Goal: Task Accomplishment & Management: Complete application form

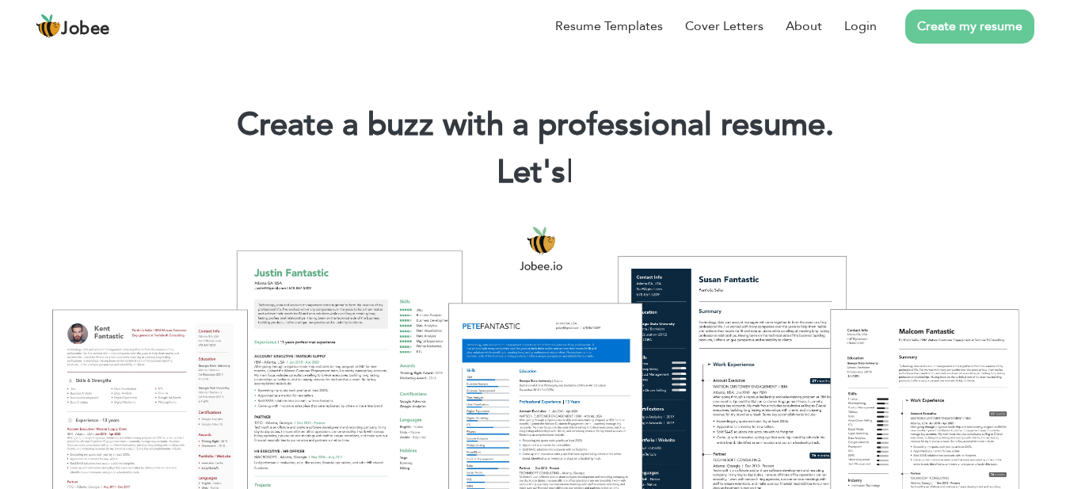
click at [979, 28] on link "Create my resume" at bounding box center [969, 27] width 129 height 34
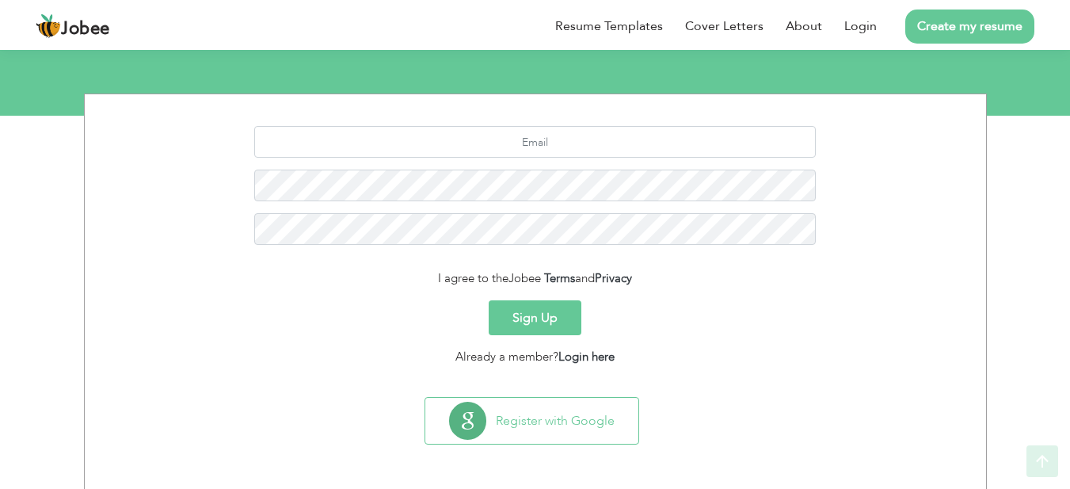
scroll to position [169, 0]
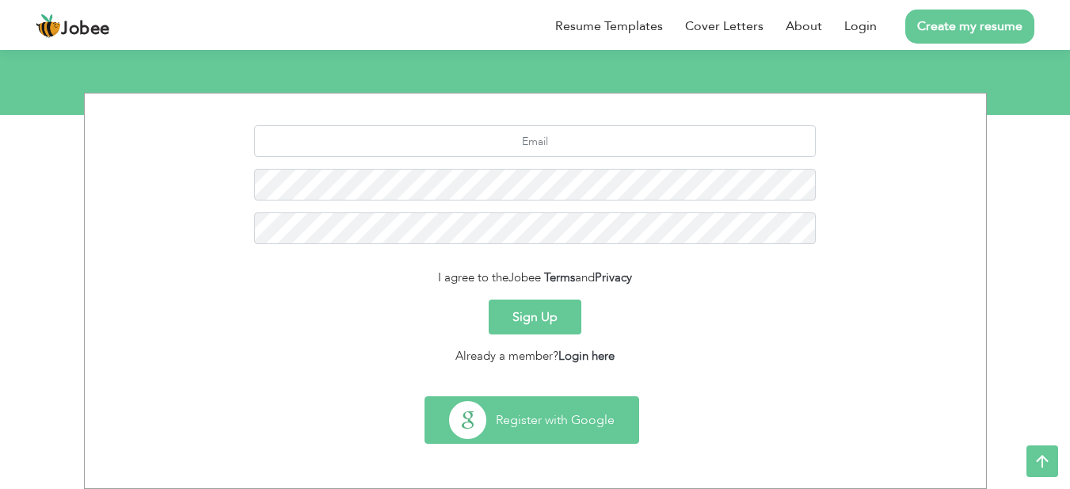
click at [523, 425] on button "Register with Google" at bounding box center [531, 420] width 213 height 46
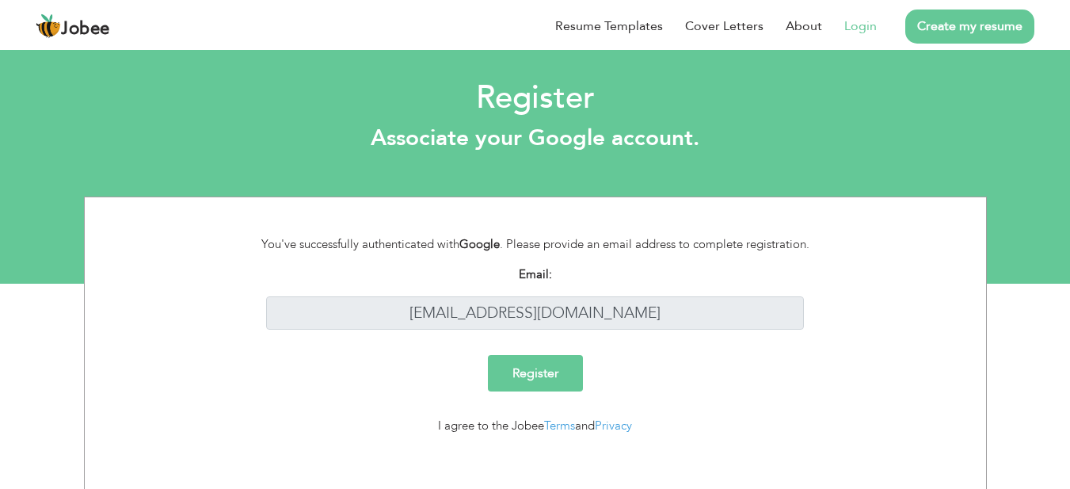
click at [540, 373] on input "Register" at bounding box center [535, 373] width 95 height 36
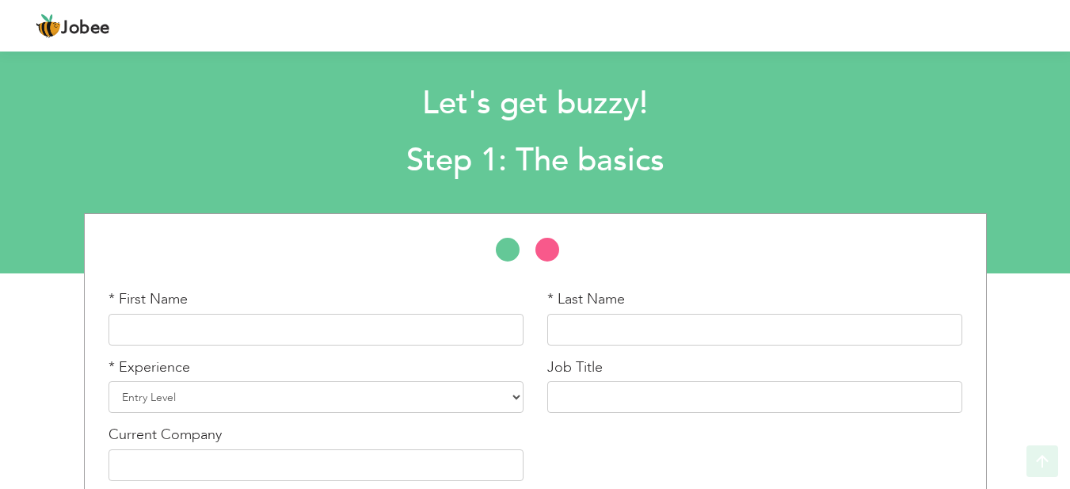
scroll to position [86, 0]
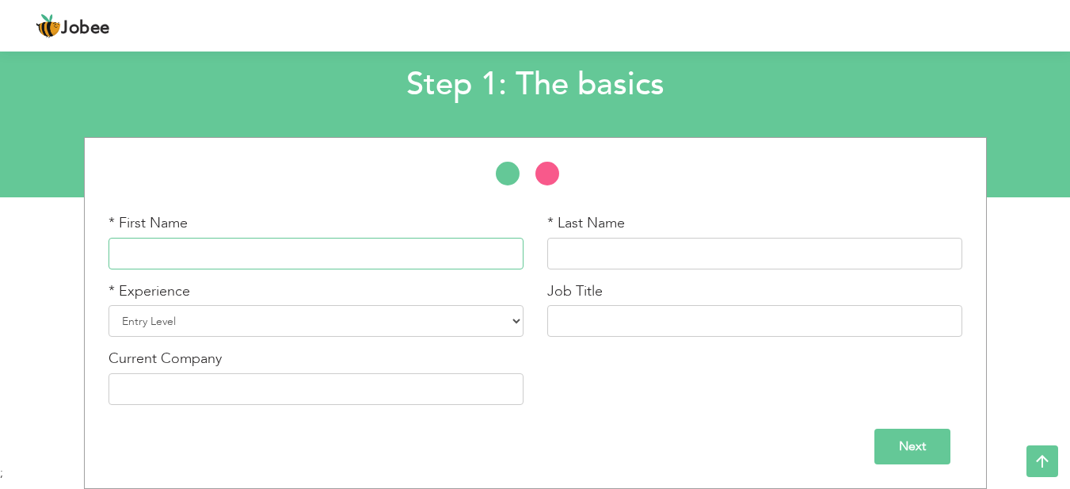
click at [171, 258] on input "text" at bounding box center [316, 254] width 415 height 32
type input "SHAHBAZ"
type input "ALI"
click at [190, 322] on select "Entry Level Less than 1 Year 1 Year 2 Years 3 Years 4 Years 5 Years 6 Years 7 Y…" at bounding box center [316, 321] width 415 height 32
select select "7"
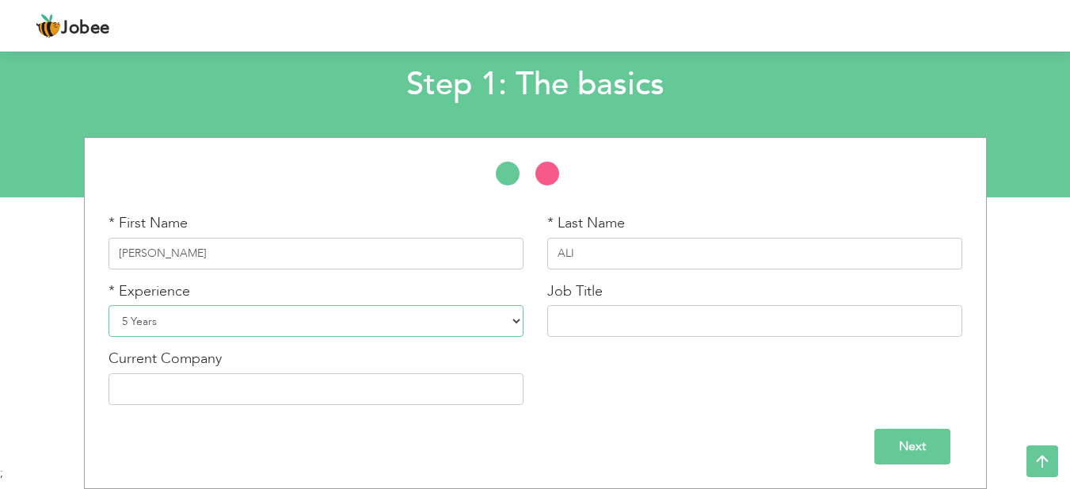
click at [109, 305] on select "Entry Level Less than 1 Year 1 Year 2 Years 3 Years 4 Years 5 Years 6 Years 7 Y…" at bounding box center [316, 321] width 415 height 32
click at [624, 332] on input "text" at bounding box center [754, 321] width 415 height 32
type input "PLUMBER MAINTENENCE"
click at [232, 372] on div "Current Company" at bounding box center [316, 376] width 415 height 56
click at [220, 383] on input "text" at bounding box center [316, 389] width 415 height 32
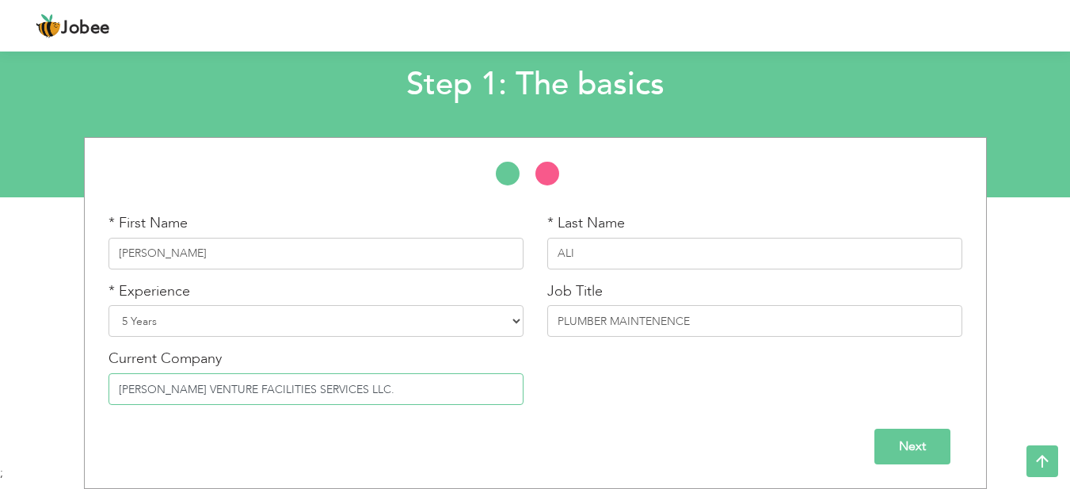
type input "[PERSON_NAME] VENTURE FACILITIES SERVICES LLC."
click at [916, 437] on input "Next" at bounding box center [912, 446] width 76 height 36
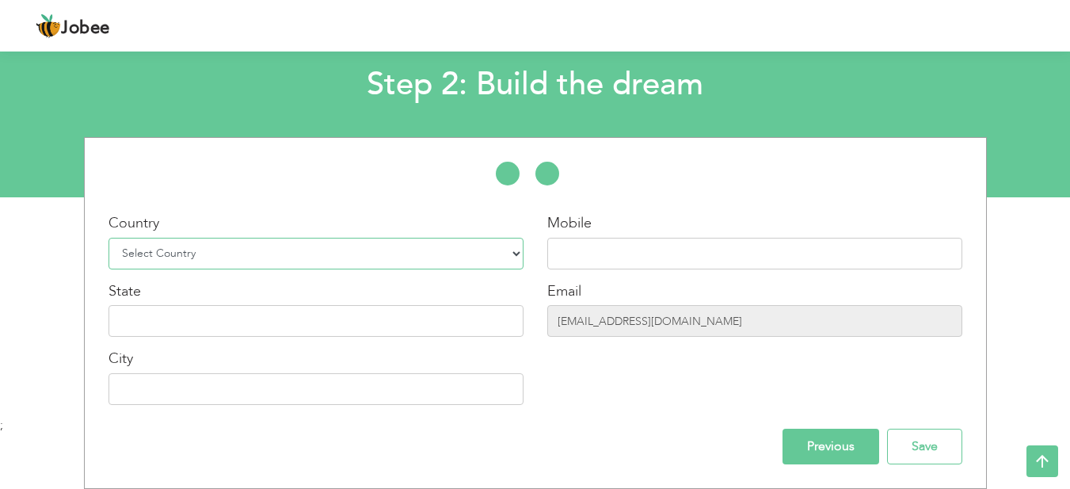
click at [238, 256] on select "Select Country Afghanistan Albania Algeria American Samoa Andorra Angola Anguil…" at bounding box center [316, 254] width 415 height 32
select select "166"
click at [109, 238] on select "Select Country Afghanistan Albania Algeria American Samoa Andorra Angola Anguil…" at bounding box center [316, 254] width 415 height 32
click at [595, 254] on input "text" at bounding box center [754, 254] width 415 height 32
type input "03273743081"
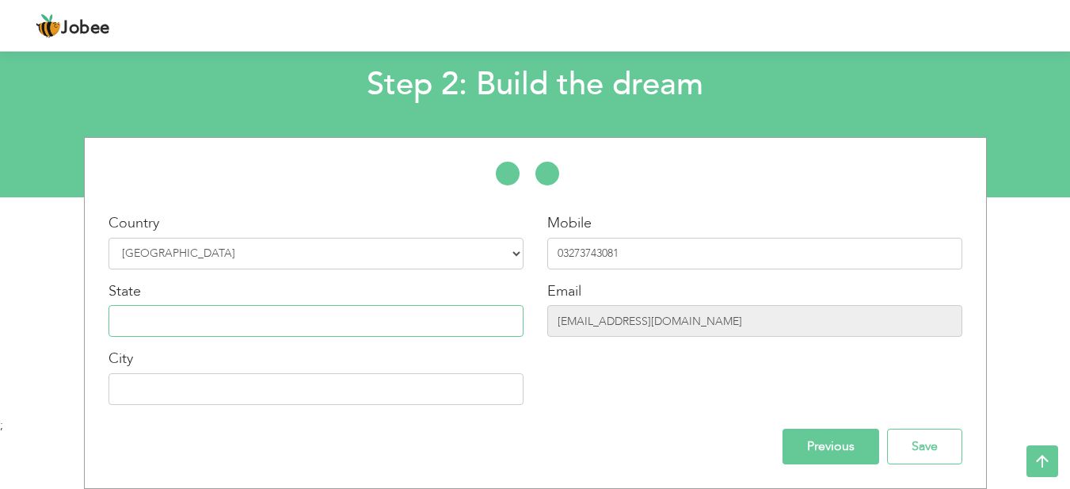
click at [234, 324] on input "text" at bounding box center [316, 321] width 415 height 32
type input "FEDERAL"
click at [714, 322] on input "[EMAIL_ADDRESS][DOMAIN_NAME]" at bounding box center [754, 321] width 415 height 32
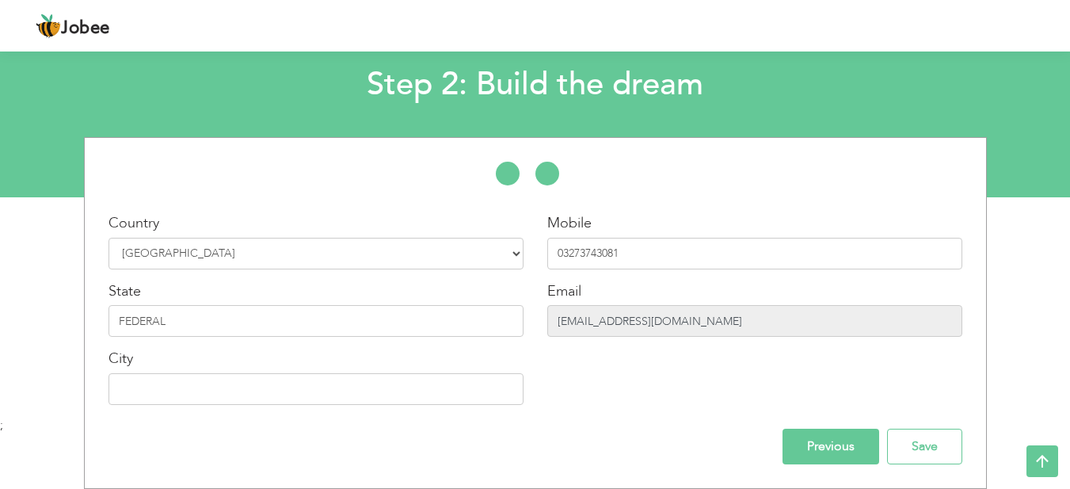
click at [714, 322] on input "[EMAIL_ADDRESS][DOMAIN_NAME]" at bounding box center [754, 321] width 415 height 32
click at [268, 390] on input "text" at bounding box center [316, 389] width 415 height 32
type input "[GEOGRAPHIC_DATA]"
click at [937, 445] on input "Save" at bounding box center [924, 446] width 75 height 36
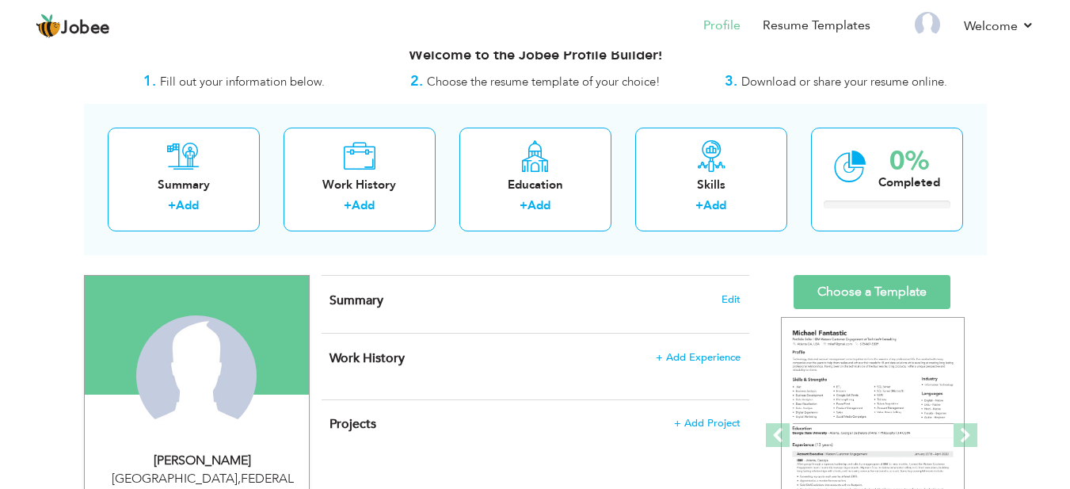
scroll to position [25, 0]
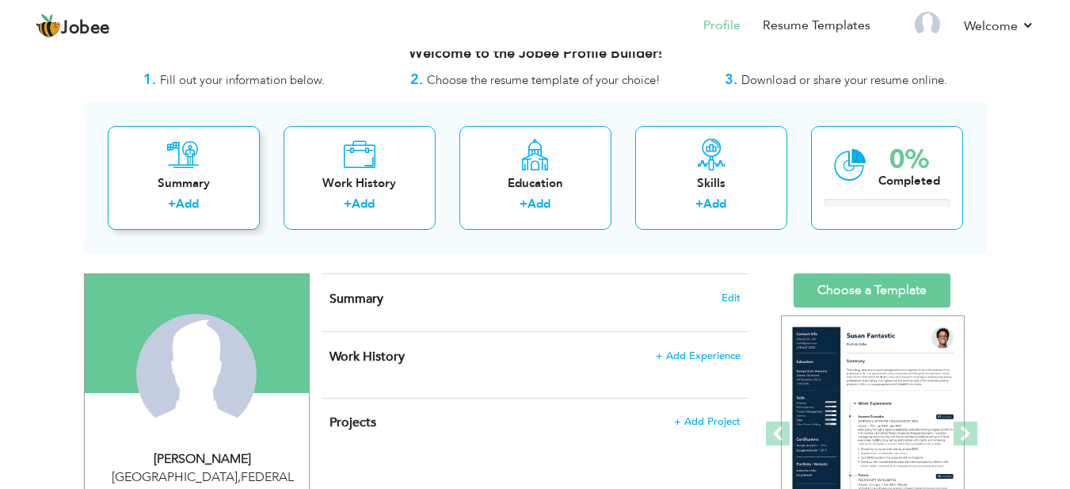
click at [195, 184] on div "Summary" at bounding box center [183, 183] width 127 height 17
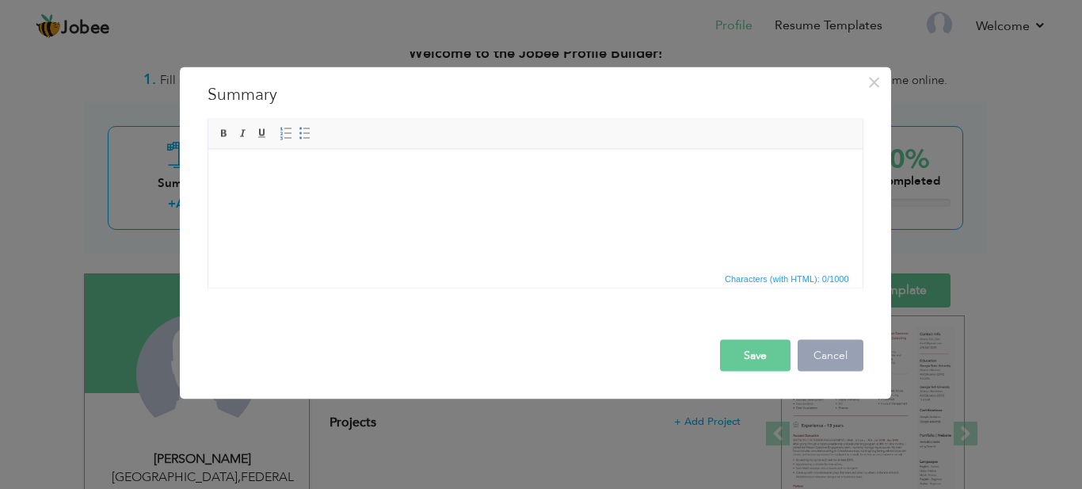
click at [827, 351] on button "Cancel" at bounding box center [831, 355] width 66 height 32
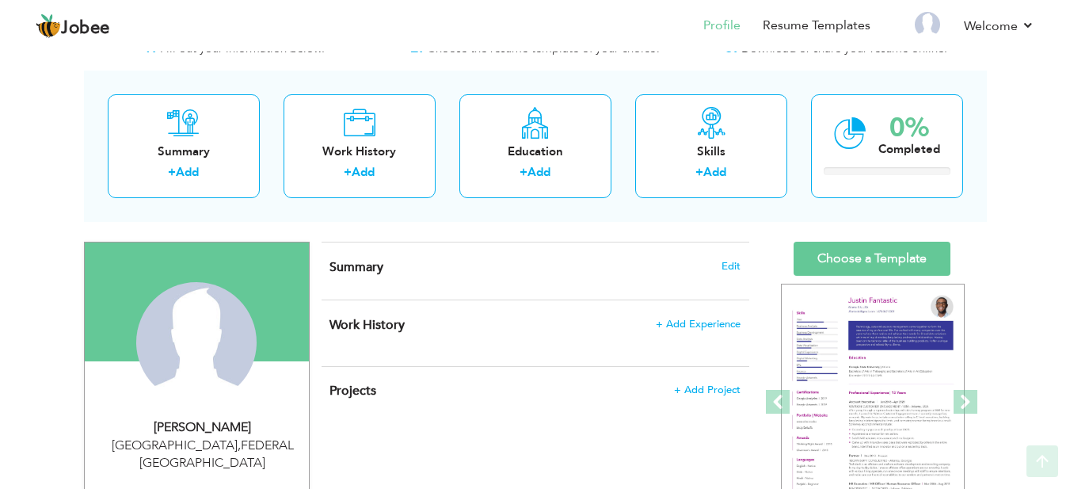
scroll to position [0, 0]
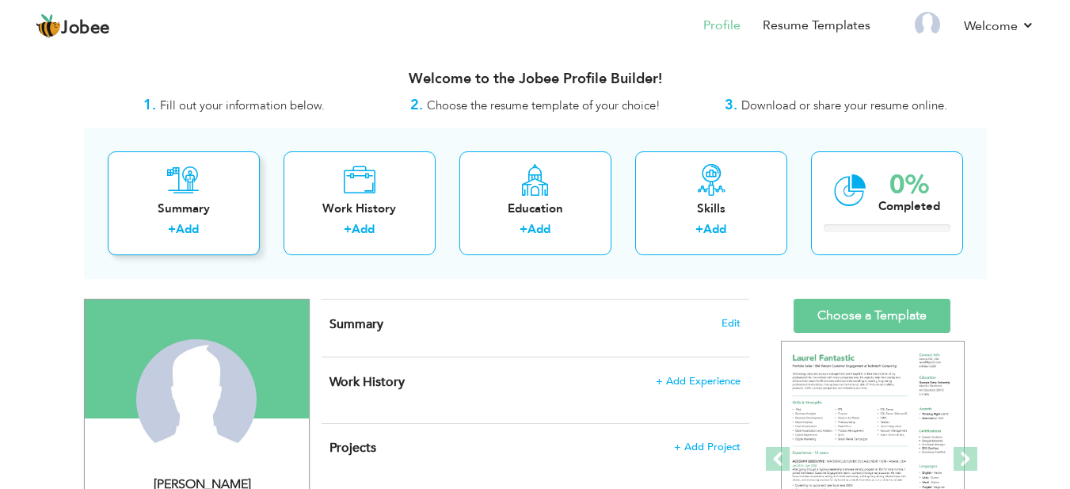
click at [184, 207] on div "Summary" at bounding box center [183, 208] width 127 height 17
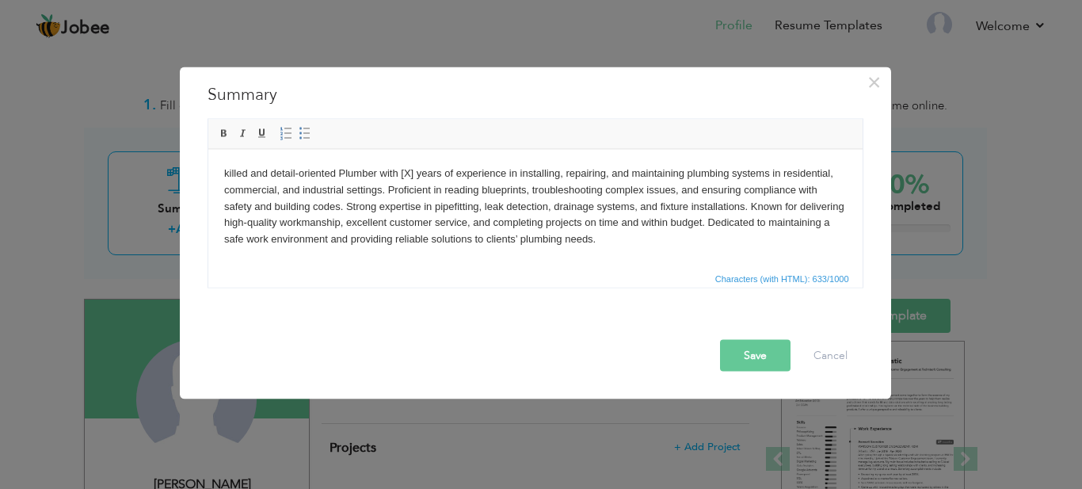
click at [409, 174] on body "killed and detail-oriented Plumber with [X] years of experience in installing, …" at bounding box center [534, 206] width 623 height 82
click at [413, 175] on body "killed and detail-oriented Plumber with [5] years of experience in installing, …" at bounding box center [534, 206] width 623 height 82
click at [739, 355] on button "Save" at bounding box center [755, 355] width 70 height 32
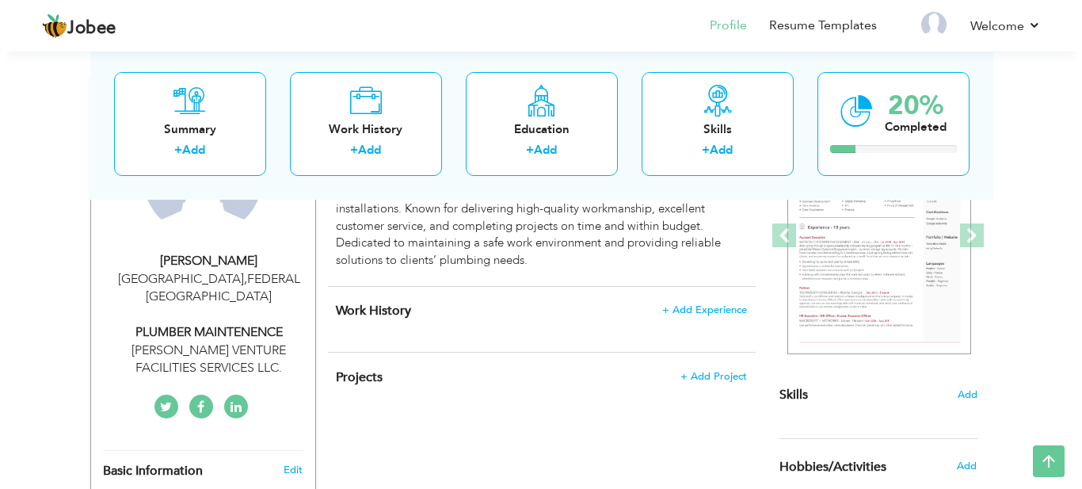
scroll to position [219, 0]
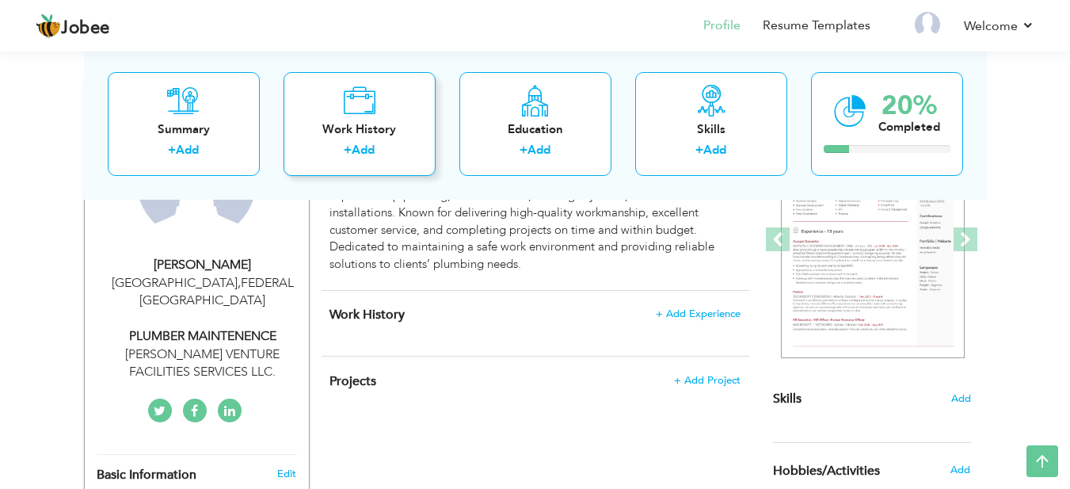
click at [374, 120] on div "Work History" at bounding box center [359, 128] width 127 height 17
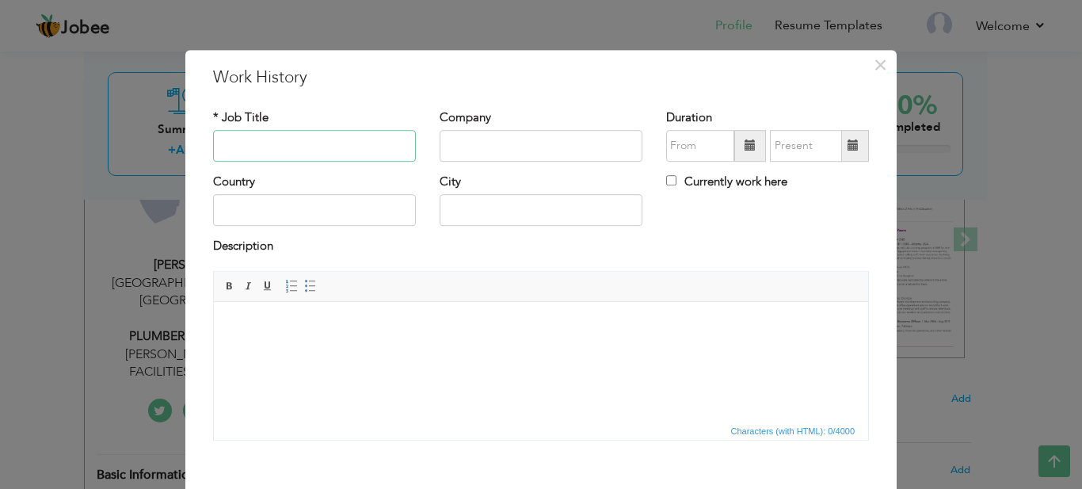
click at [283, 145] on input "text" at bounding box center [314, 146] width 203 height 32
type input "P"
type input "PLUMBER"
click at [472, 143] on input "text" at bounding box center [541, 146] width 203 height 32
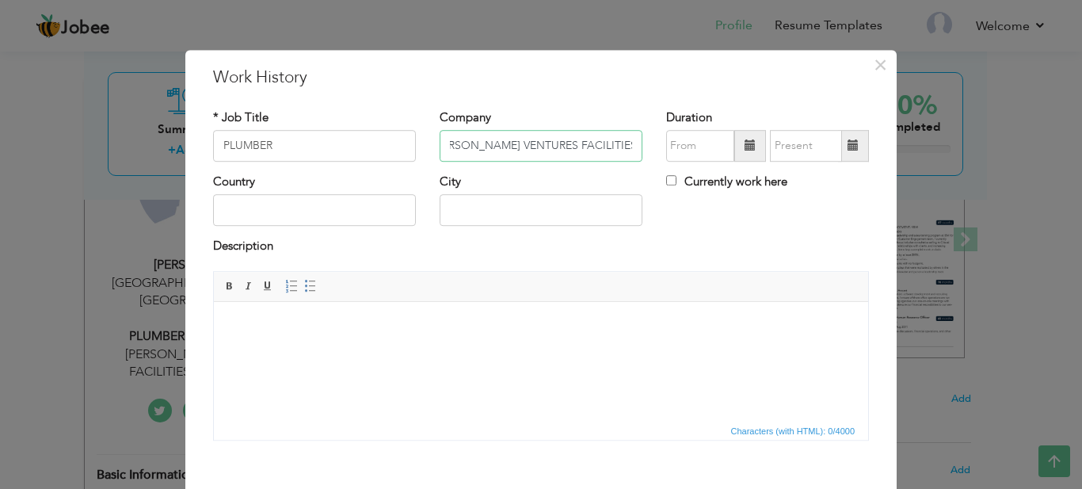
type input "[PERSON_NAME] VENTURES FACILITIES SERVICE"
click at [681, 149] on input "08/2025" at bounding box center [700, 146] width 68 height 32
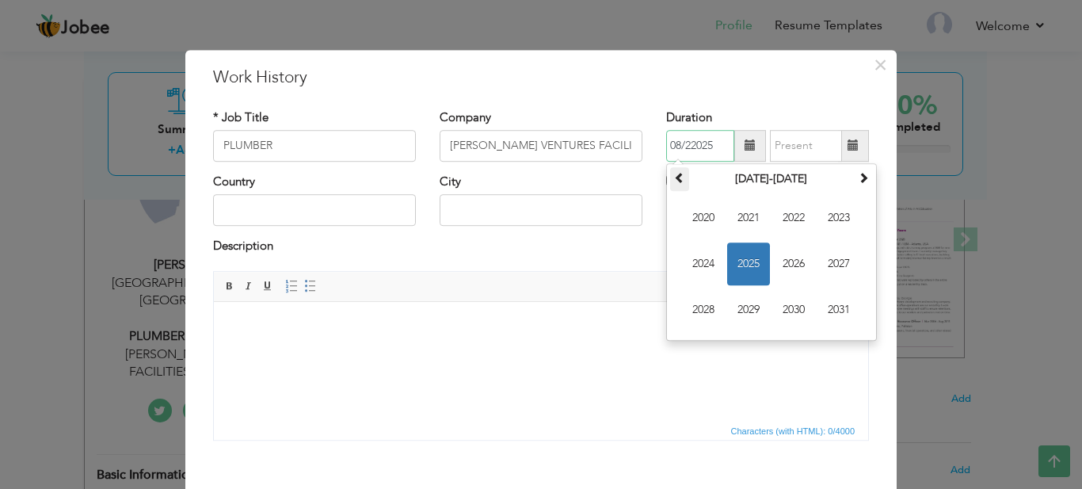
click at [674, 176] on span at bounding box center [679, 177] width 11 height 11
click at [858, 182] on span at bounding box center [863, 177] width 11 height 11
click at [702, 300] on span "2018" at bounding box center [703, 309] width 43 height 43
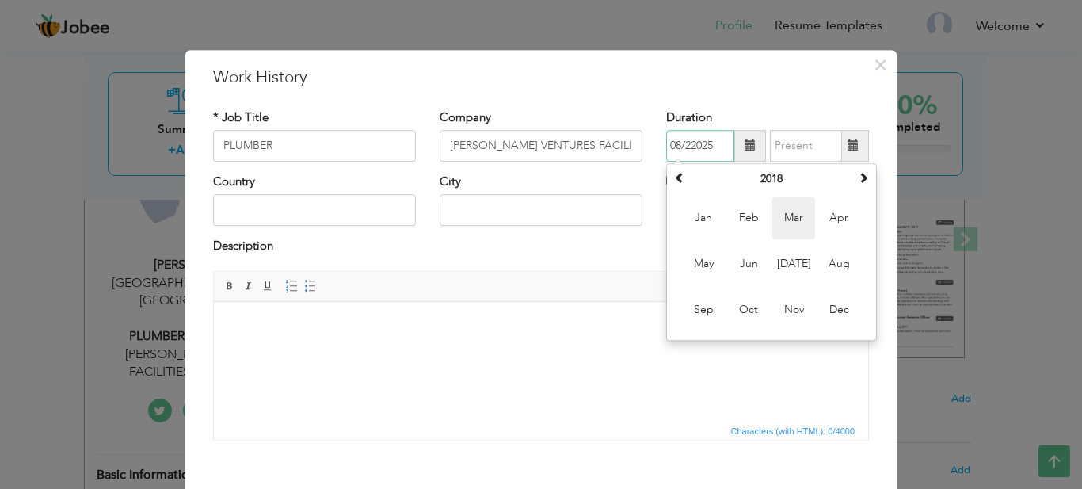
click at [785, 217] on span "Mar" at bounding box center [793, 217] width 43 height 43
type input "03/2018"
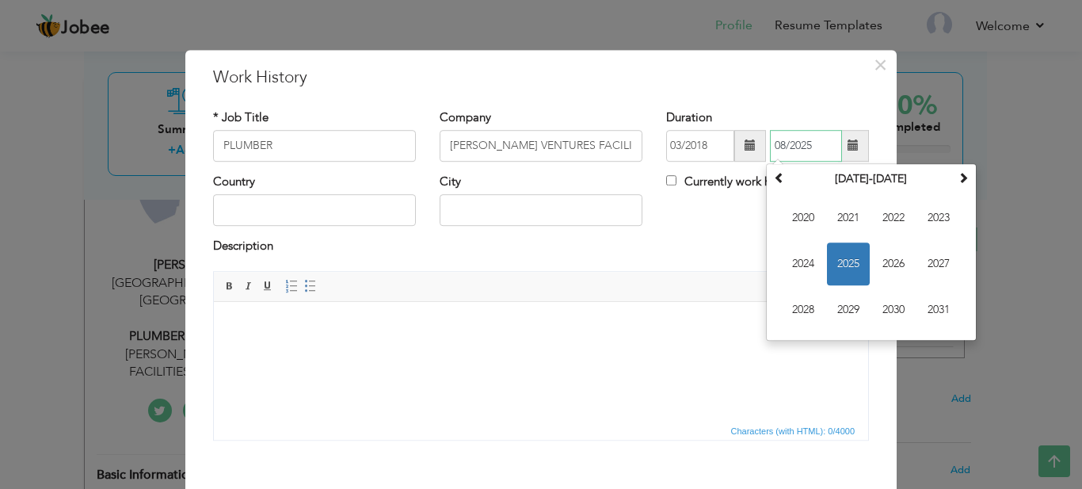
click at [795, 143] on input "08/2025" at bounding box center [806, 146] width 72 height 32
click at [932, 215] on span "2023" at bounding box center [938, 217] width 43 height 43
click at [848, 217] on span "Feb" at bounding box center [848, 217] width 43 height 43
type input "02/2023"
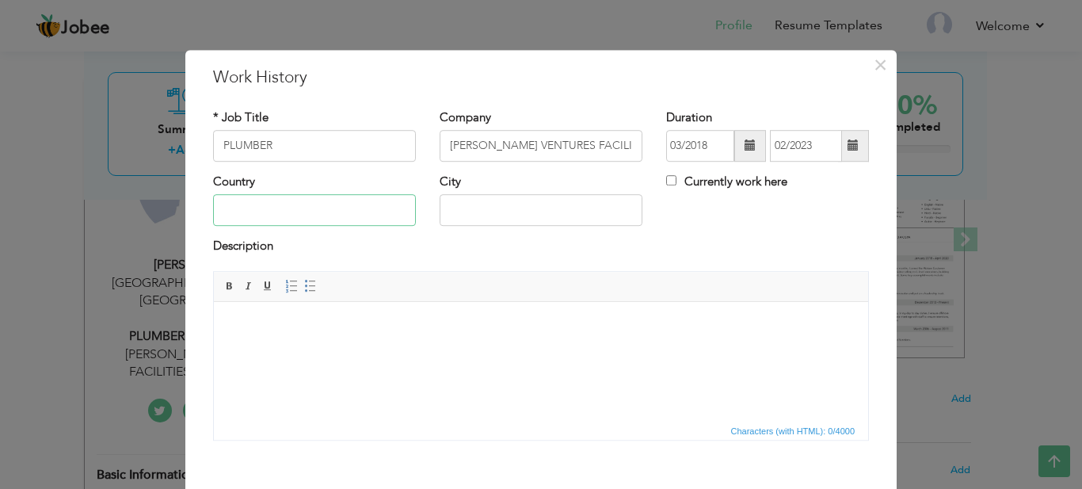
click at [298, 208] on input "text" at bounding box center [314, 211] width 203 height 32
type input "A"
type input "[GEOGRAPHIC_DATA]"
click at [272, 144] on input "PLUMBER" at bounding box center [314, 146] width 203 height 32
type input "PLUMBER MAINTENANCE"
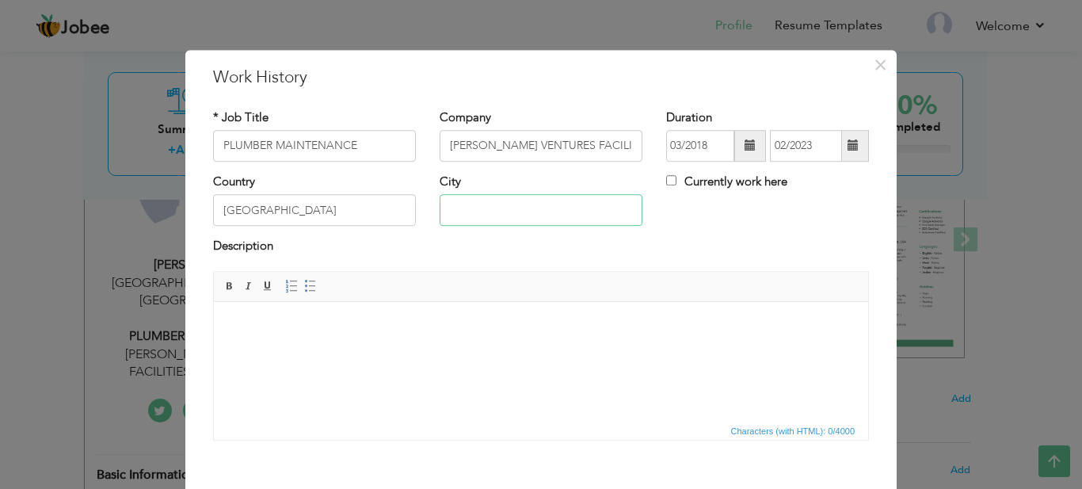
click at [466, 200] on input "text" at bounding box center [541, 211] width 203 height 32
type input "[GEOGRAPHIC_DATA]"
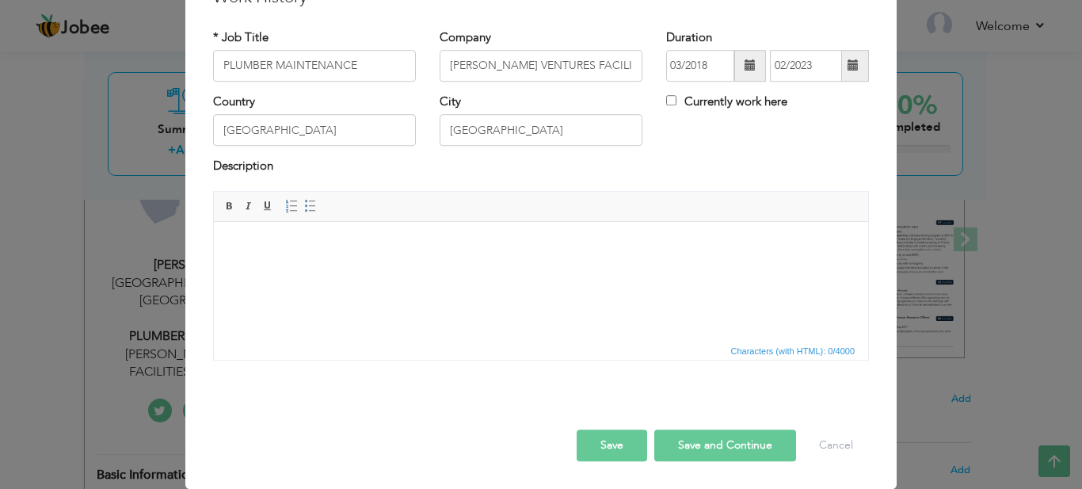
click at [261, 264] on html at bounding box center [541, 245] width 654 height 48
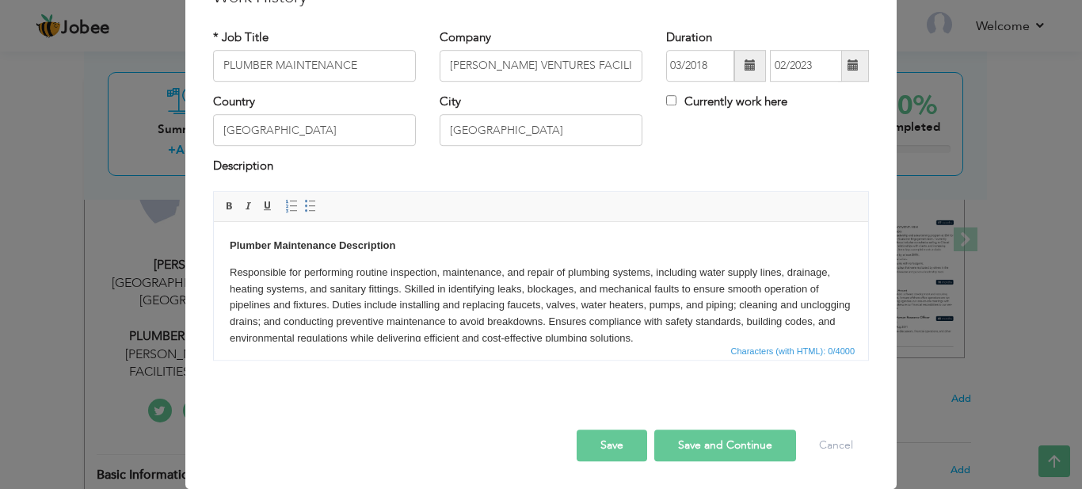
scroll to position [3, 0]
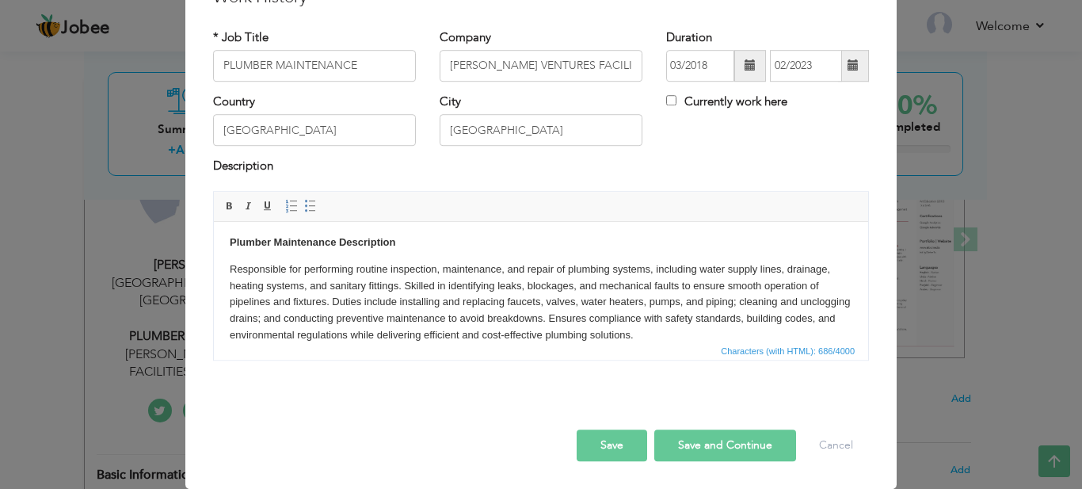
click at [711, 443] on button "Save and Continue" at bounding box center [725, 445] width 142 height 32
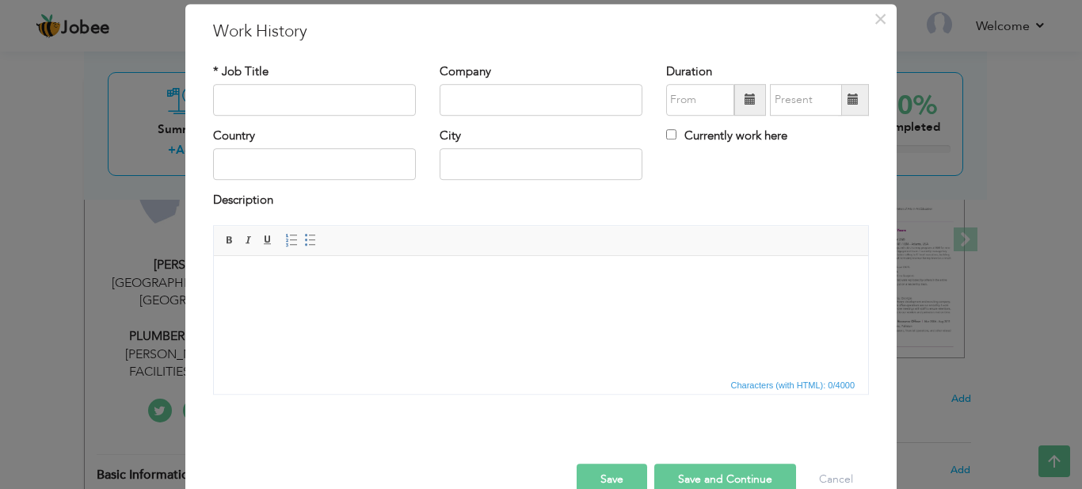
scroll to position [55, 0]
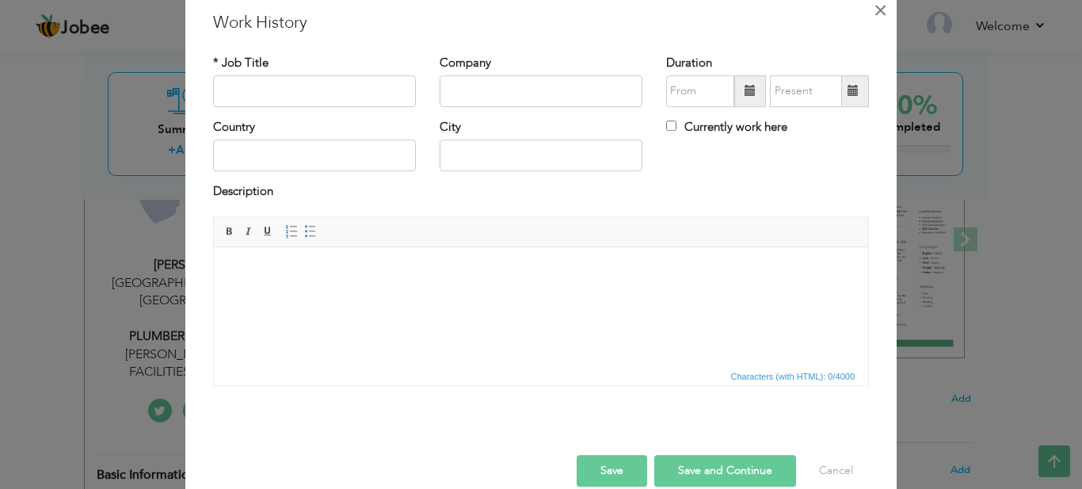
click at [874, 6] on span "×" at bounding box center [880, 10] width 13 height 29
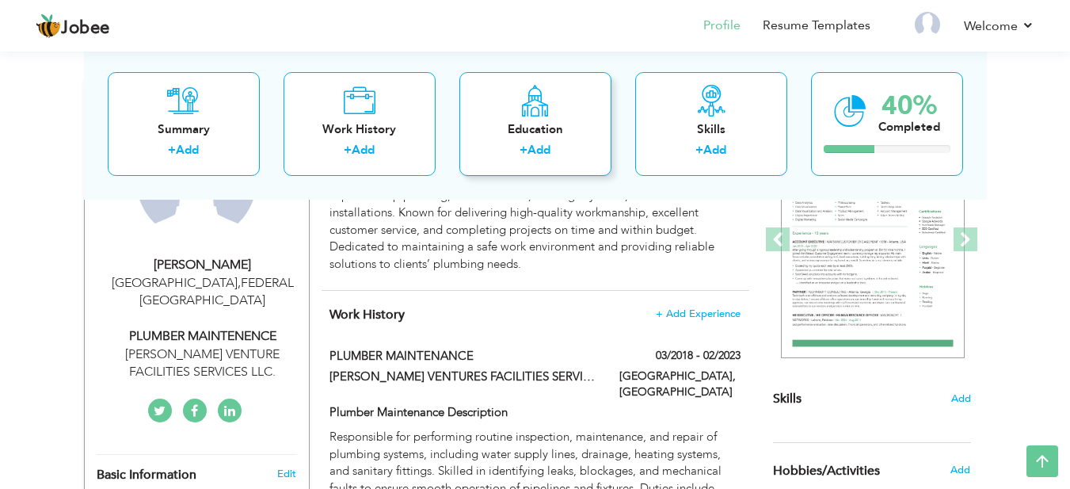
click at [531, 133] on div "Education" at bounding box center [535, 128] width 127 height 17
radio input "true"
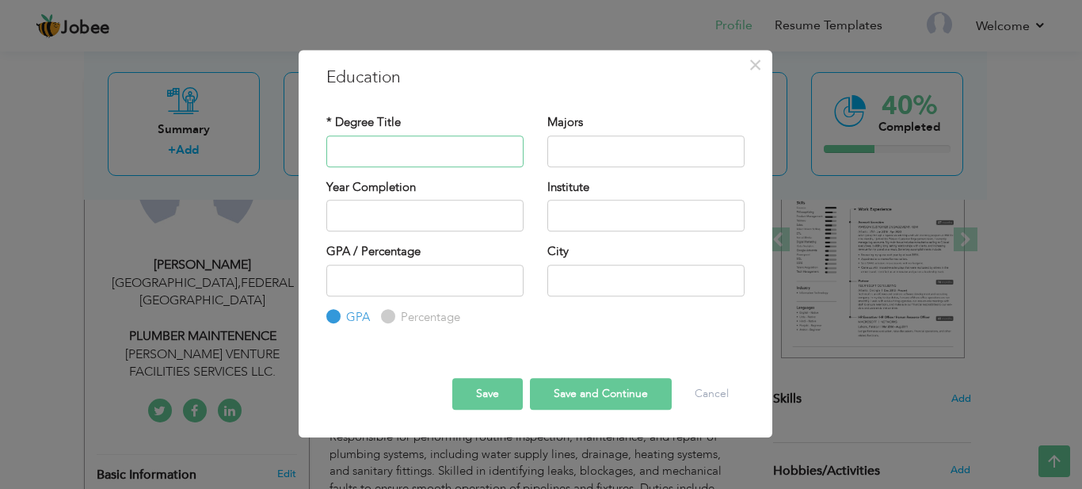
click at [393, 158] on input "text" at bounding box center [424, 151] width 197 height 32
type input "PRIMARY"
click at [577, 151] on input "text" at bounding box center [645, 151] width 197 height 32
type input "PRIMARY"
click at [366, 209] on input "2025" at bounding box center [424, 216] width 197 height 32
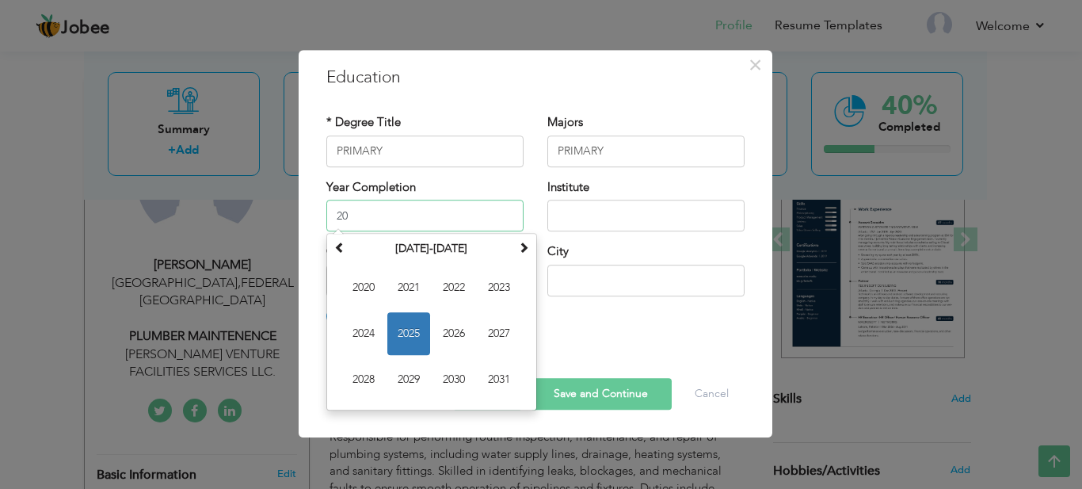
type input "2"
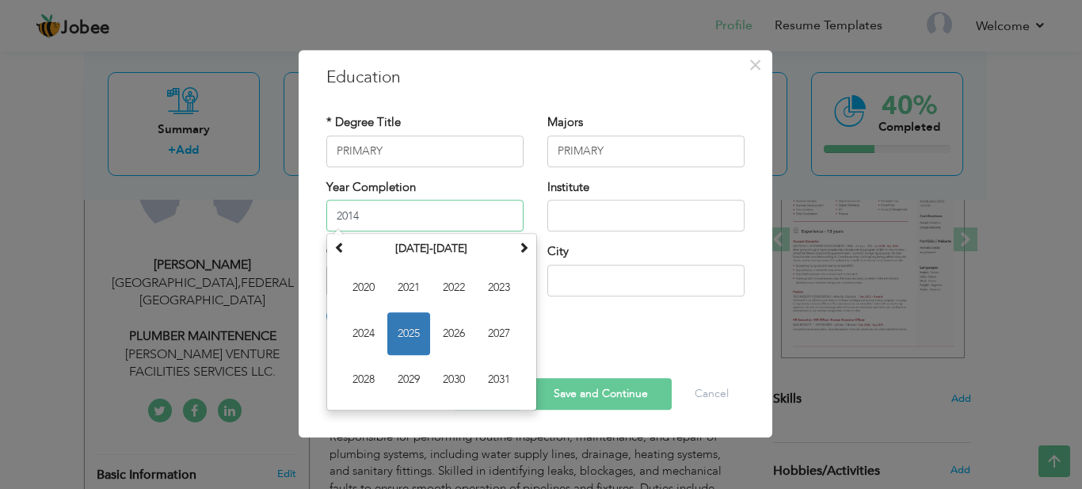
type input "2014"
click at [576, 223] on input "text" at bounding box center [645, 216] width 197 height 32
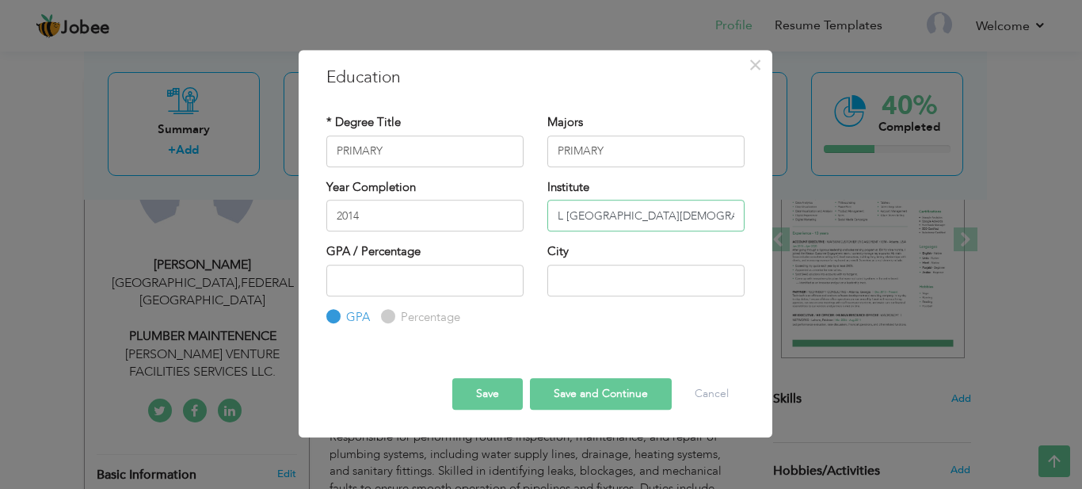
scroll to position [0, 10]
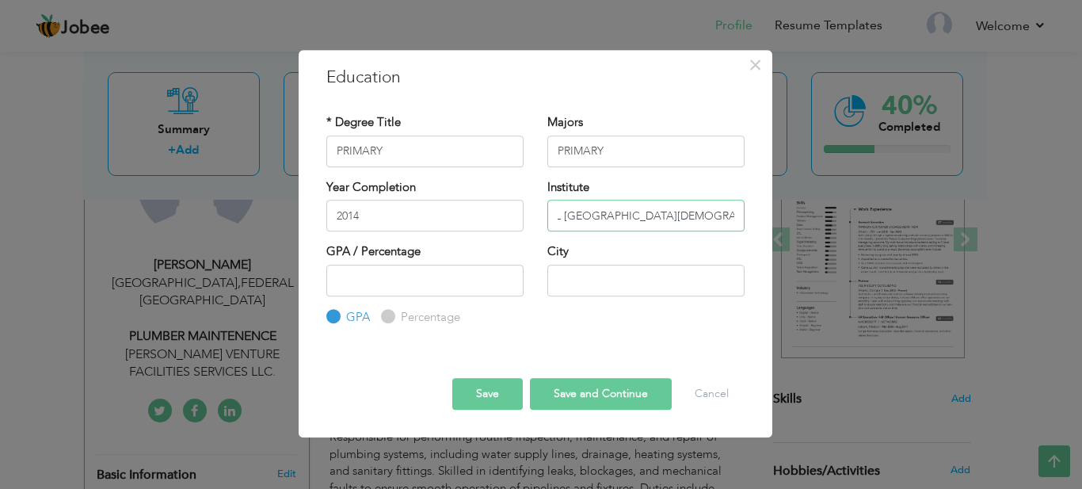
type input "AL [GEOGRAPHIC_DATA][DEMOGRAPHIC_DATA]"
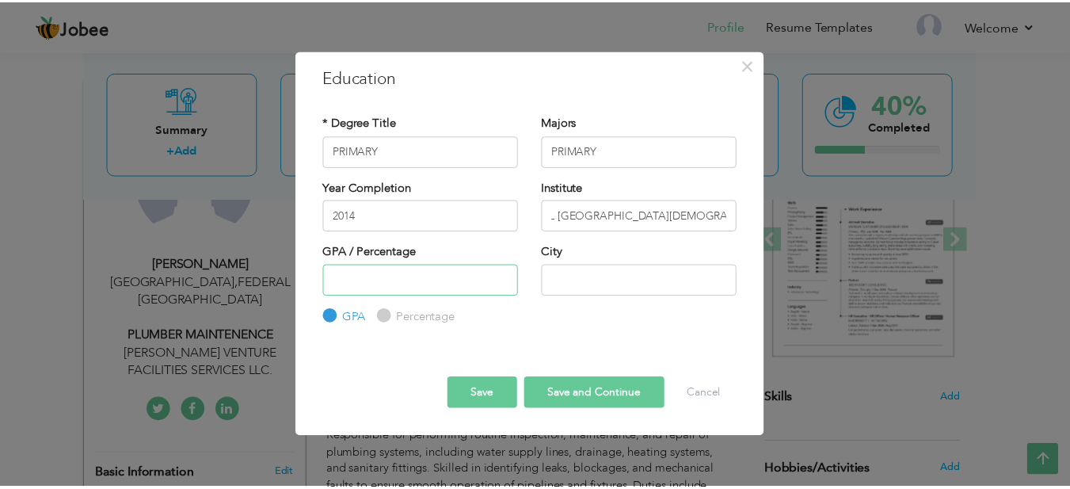
scroll to position [0, 0]
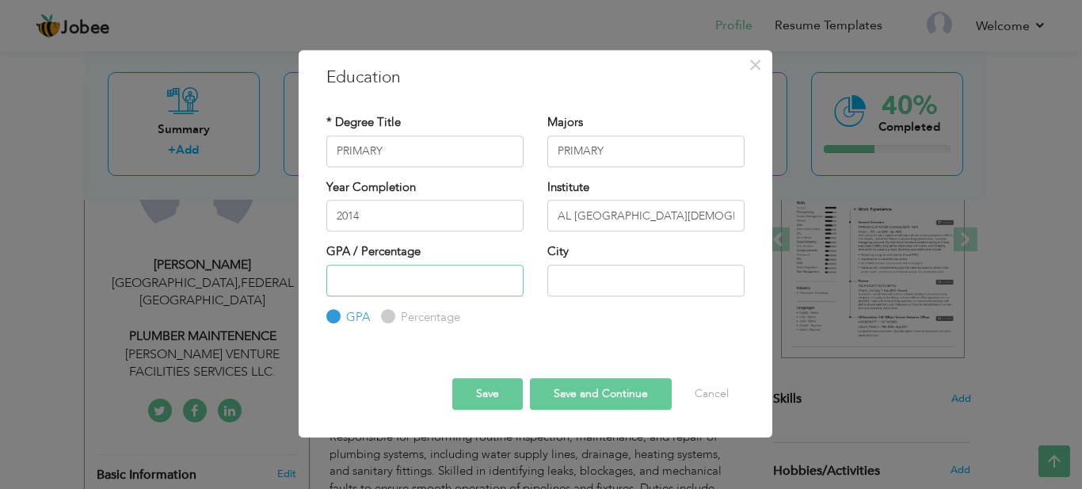
click at [367, 272] on input "number" at bounding box center [424, 281] width 197 height 32
click at [390, 318] on input "Percentage" at bounding box center [386, 316] width 10 height 10
radio input "true"
click at [373, 291] on input "number" at bounding box center [424, 281] width 197 height 32
type input "50"
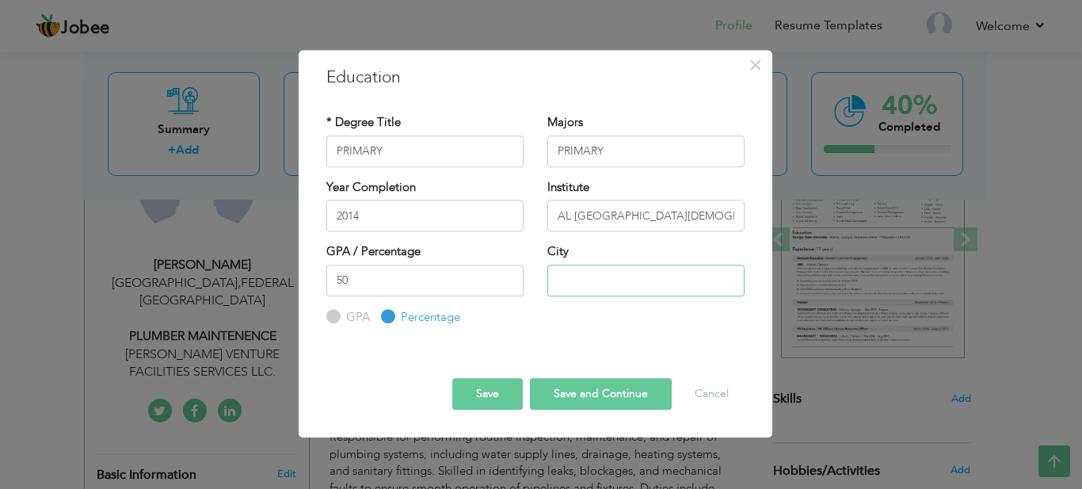
click at [621, 266] on input "text" at bounding box center [645, 281] width 197 height 32
click at [638, 279] on input "[PERSON_NAME]" at bounding box center [645, 281] width 197 height 32
type input "[PERSON_NAME]"
click at [492, 391] on button "Save" at bounding box center [487, 394] width 70 height 32
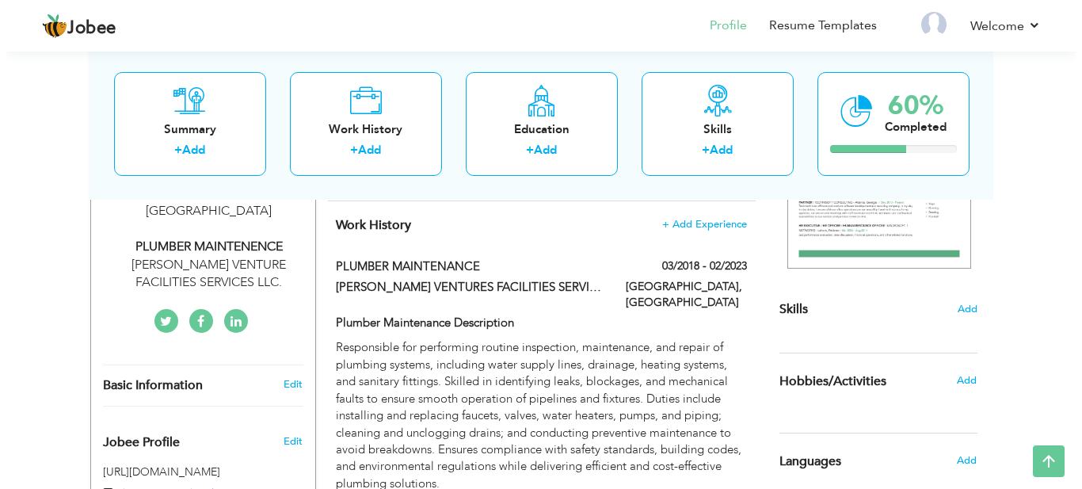
scroll to position [311, 0]
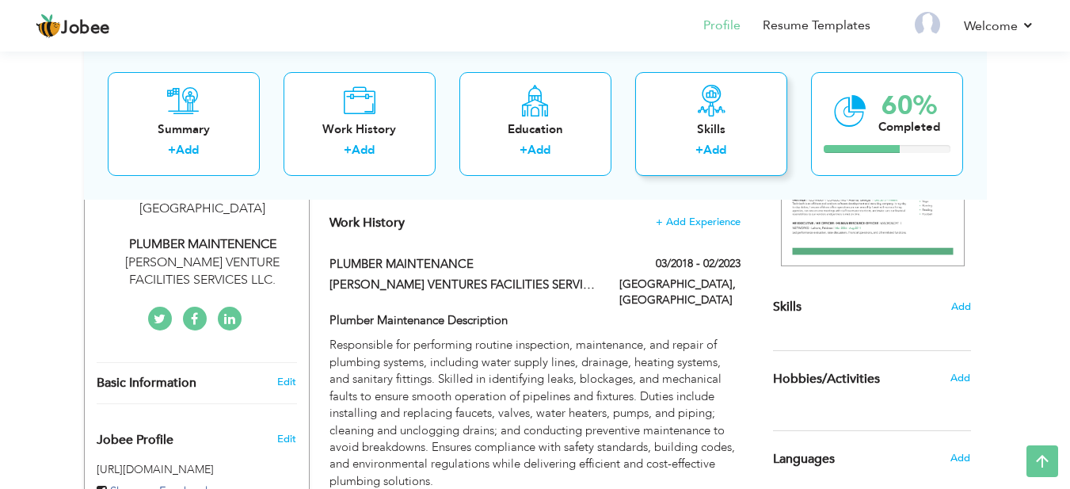
click at [698, 139] on div "Skills + Add" at bounding box center [711, 123] width 152 height 104
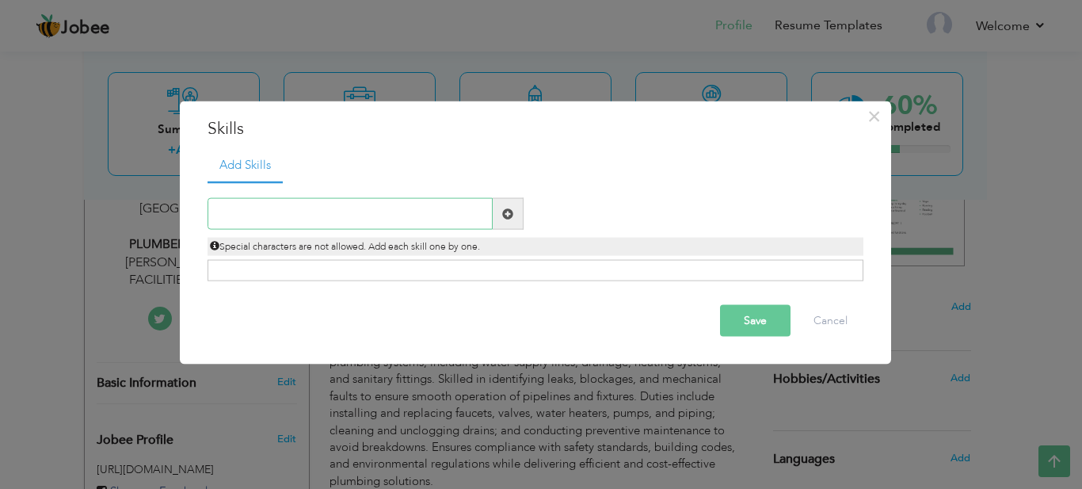
click at [276, 217] on input "text" at bounding box center [350, 214] width 285 height 32
click at [508, 206] on span at bounding box center [508, 214] width 31 height 32
click at [344, 211] on input "text" at bounding box center [350, 214] width 285 height 32
type input "DRAIN CLEANING"
click at [509, 208] on span at bounding box center [507, 213] width 11 height 11
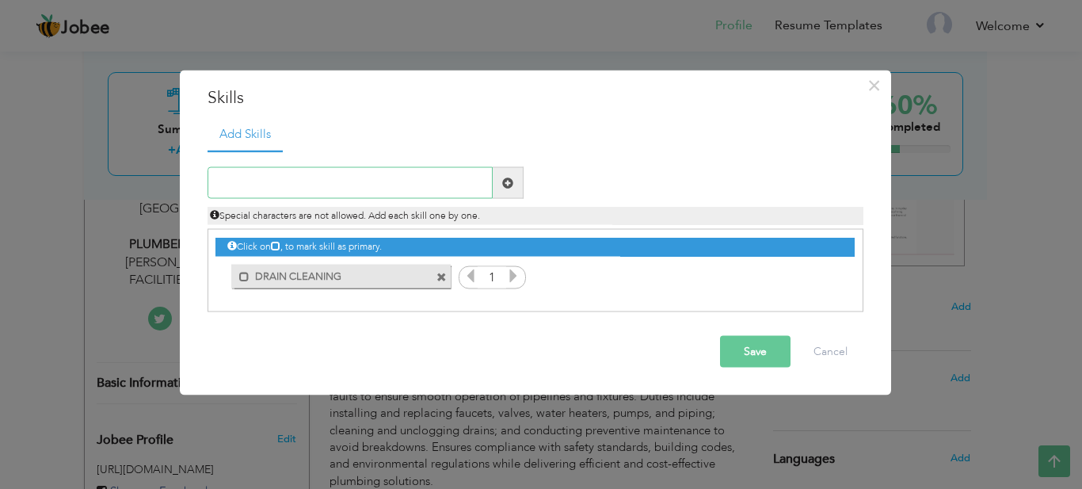
click at [256, 181] on input "text" at bounding box center [350, 183] width 285 height 32
type input "PLUMBING"
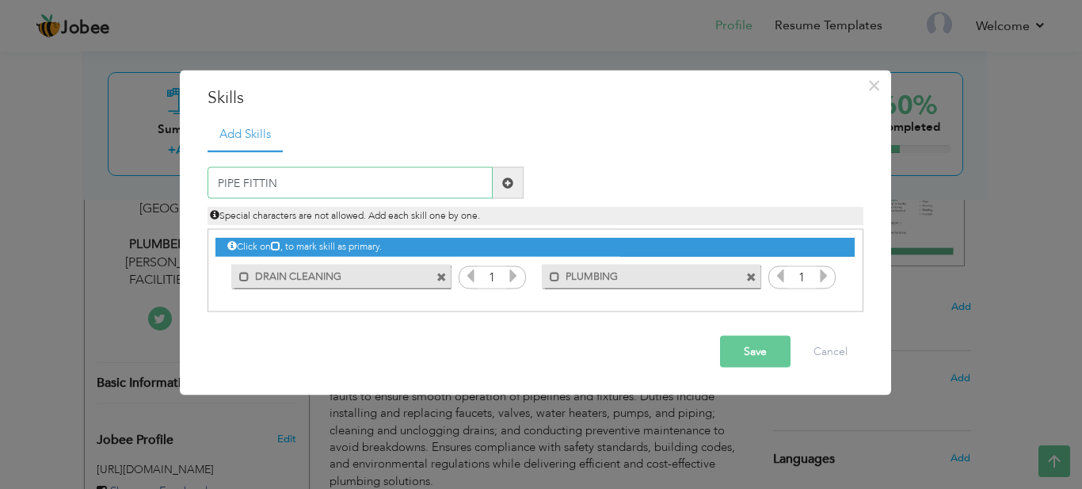
type input "PIPE FITTING"
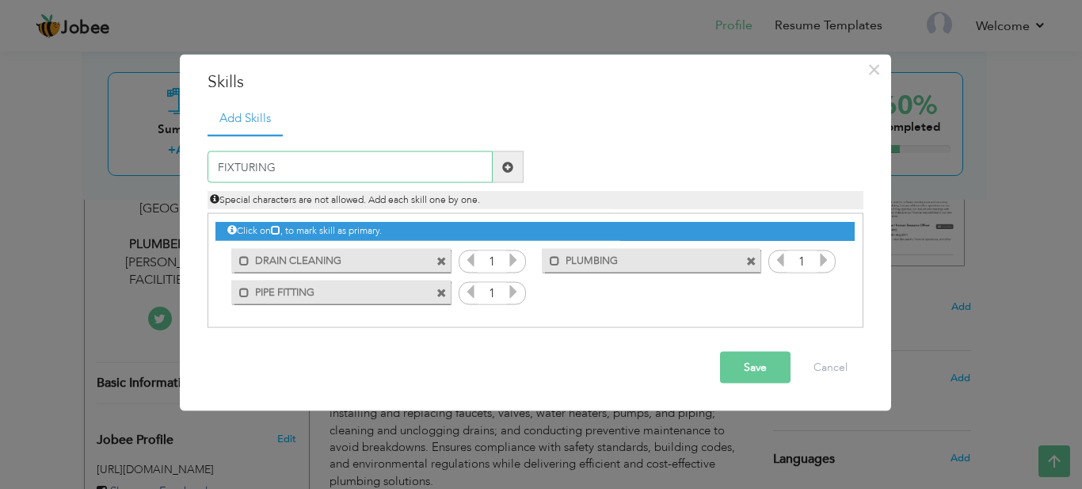
type input "FIXTURING"
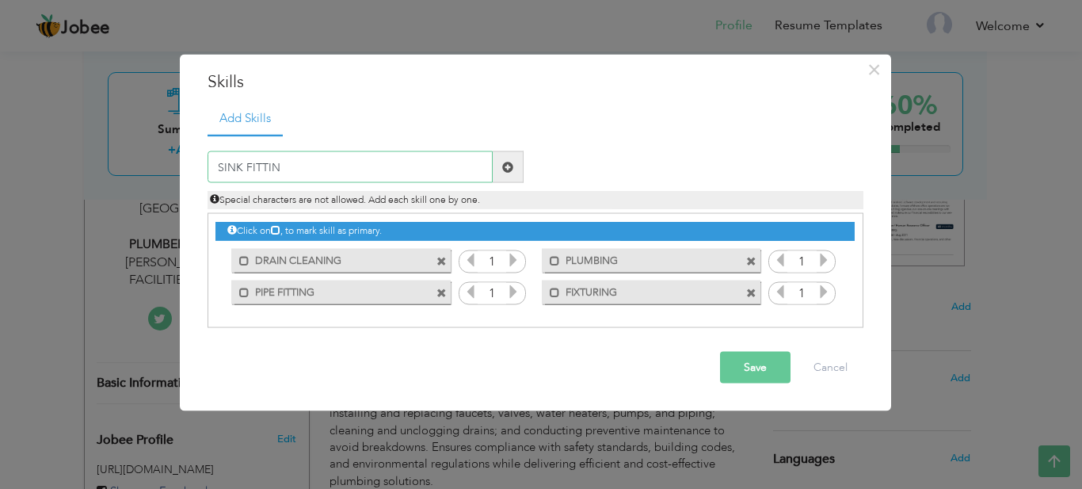
type input "SINK FITTING"
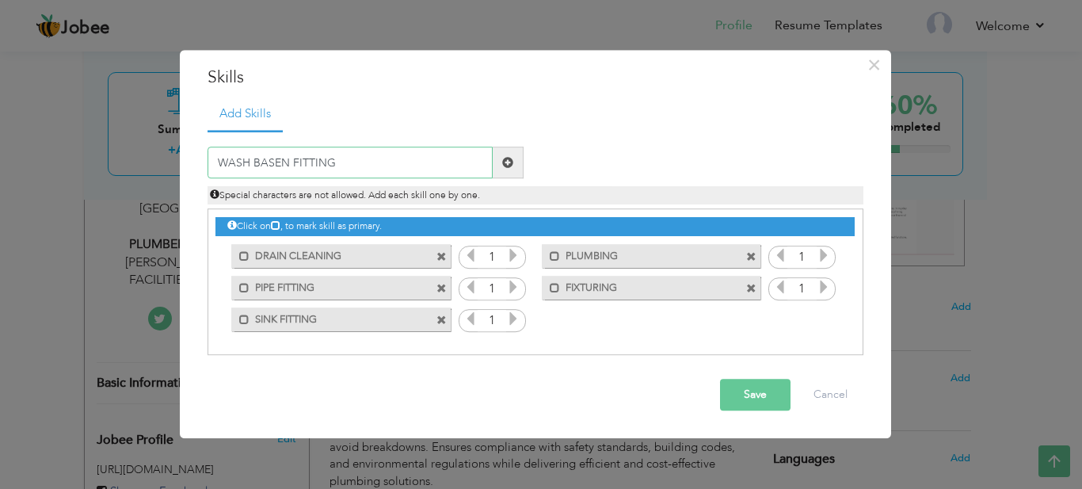
type input "WASH BASEN FITTING"
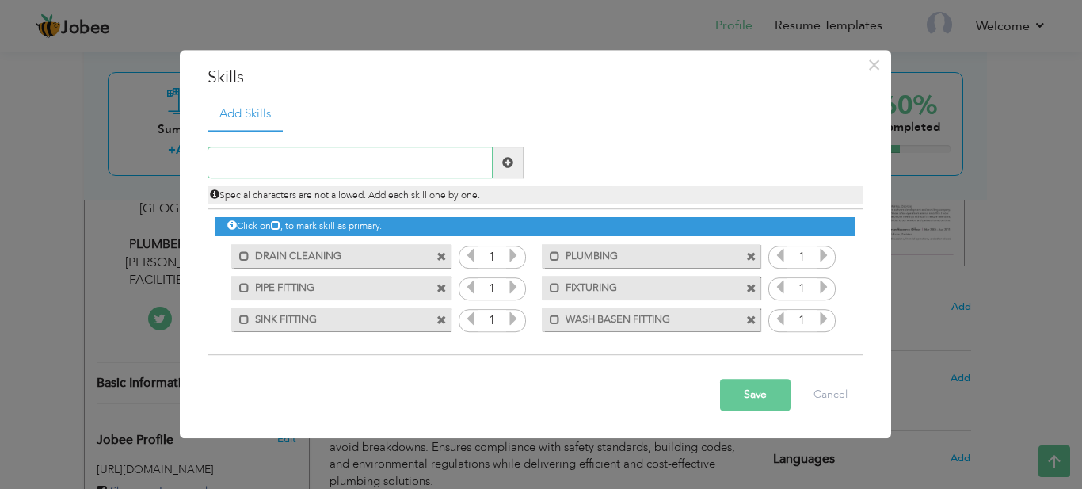
click at [234, 162] on input "text" at bounding box center [350, 163] width 285 height 32
type input "VALVE REPAIRING"
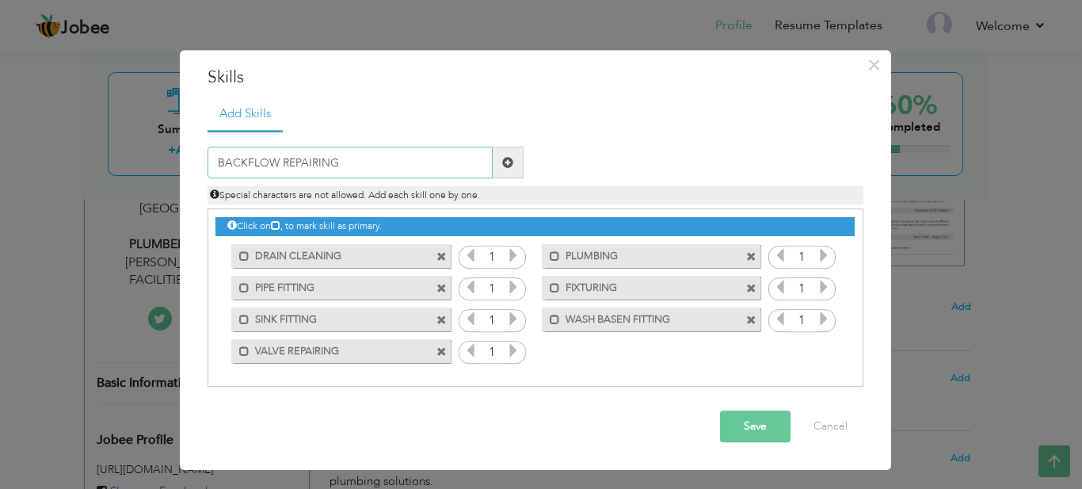
type input "BACKFLOW REPAIRING"
click at [257, 167] on input "text" at bounding box center [350, 163] width 285 height 32
type input "B"
type input "LEAKAGE DETECTION"
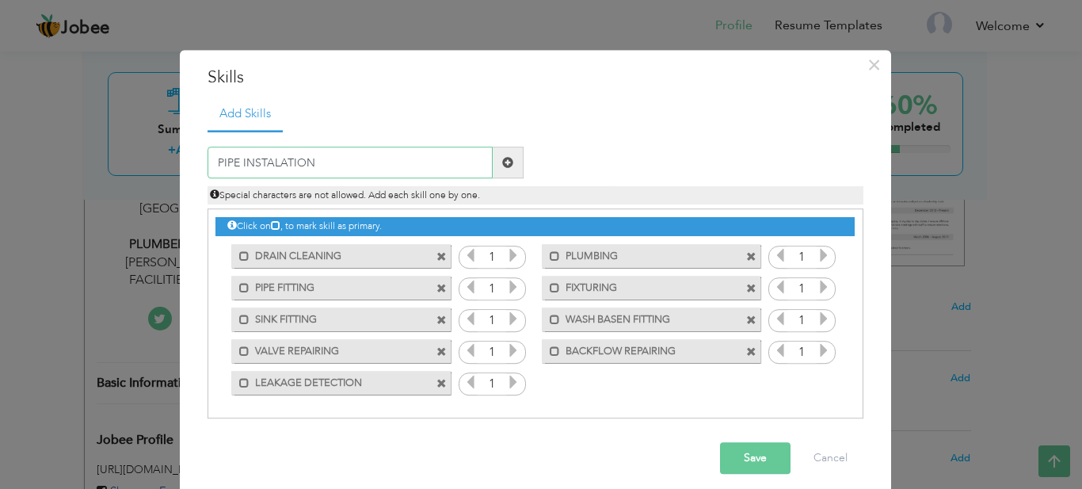
click at [269, 158] on input "PIPE INSTALATION" at bounding box center [350, 163] width 285 height 32
type input "PIPE INSTALLATION"
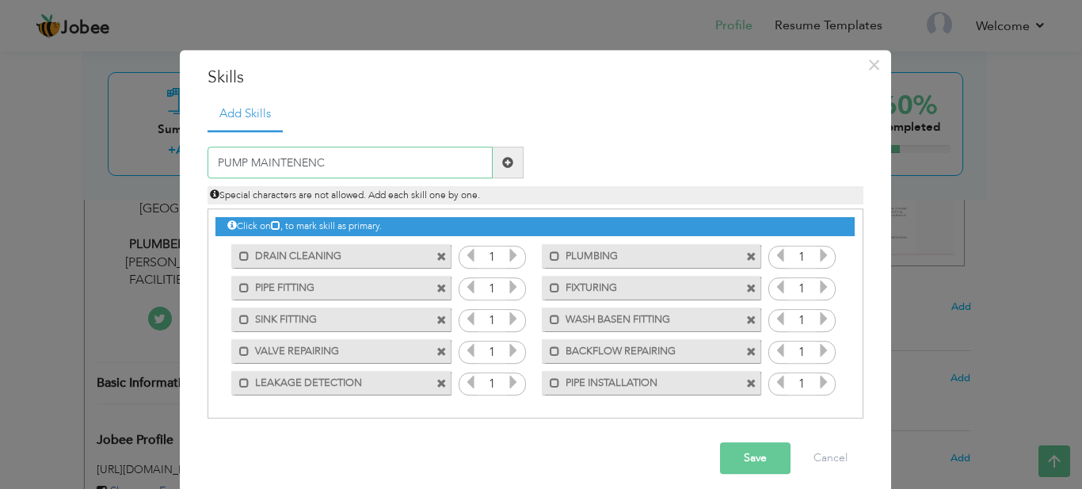
type input "PUMP MAINTENENCE"
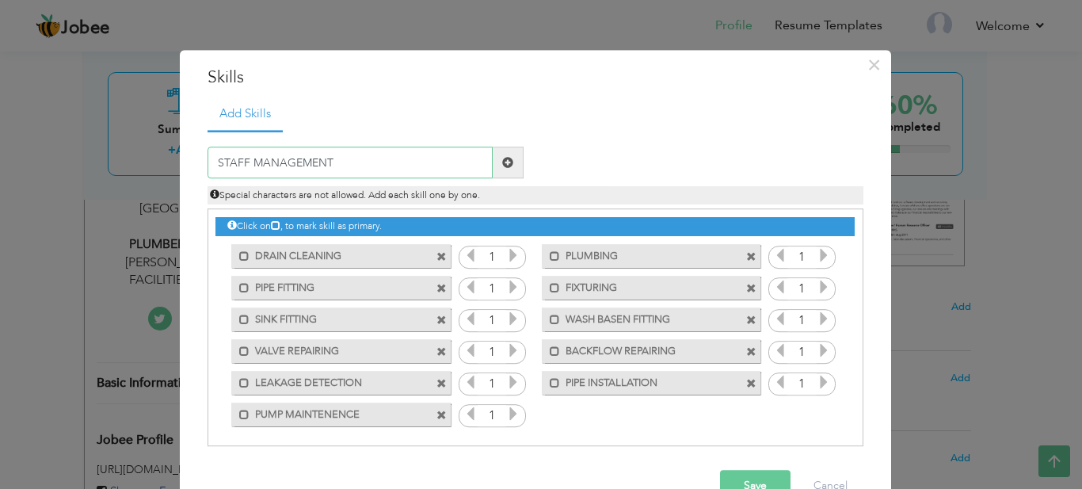
type input "STAFF MANAGEMENT"
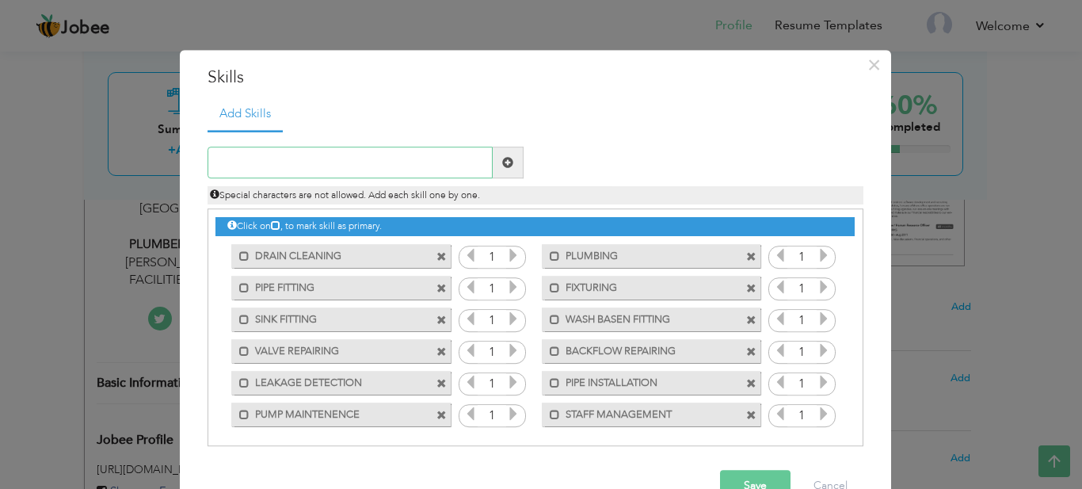
click at [331, 154] on input "text" at bounding box center [350, 163] width 285 height 32
type input "NEW FITTINGS"
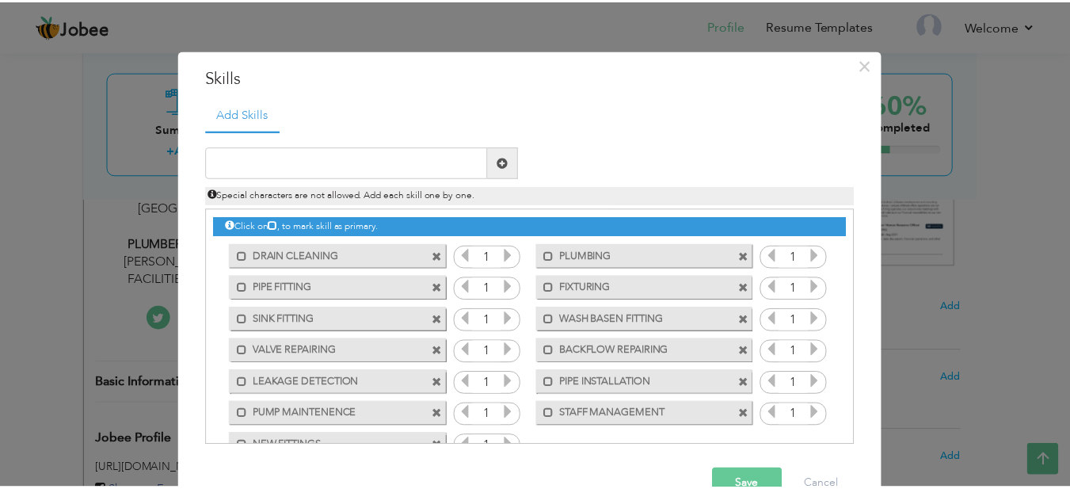
scroll to position [41, 0]
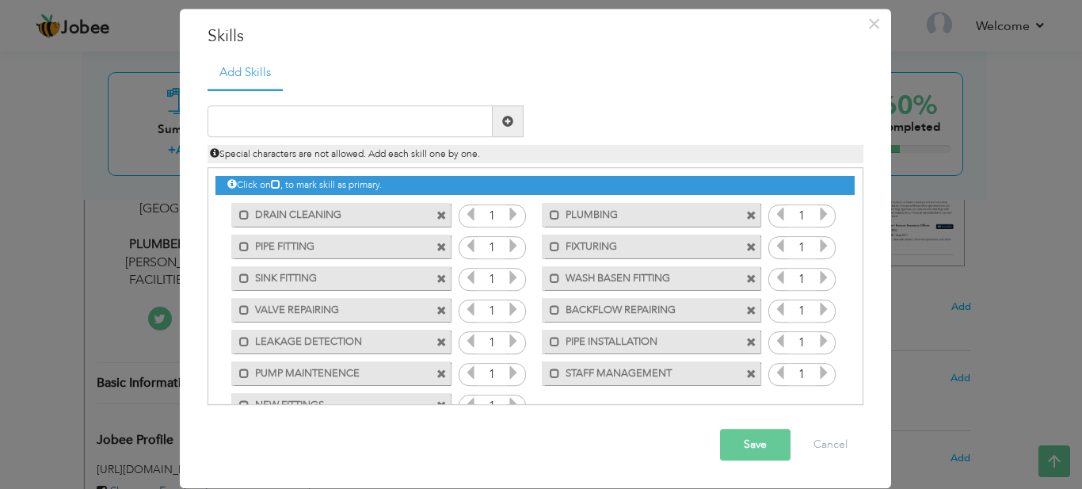
click at [747, 439] on button "Save" at bounding box center [755, 445] width 70 height 32
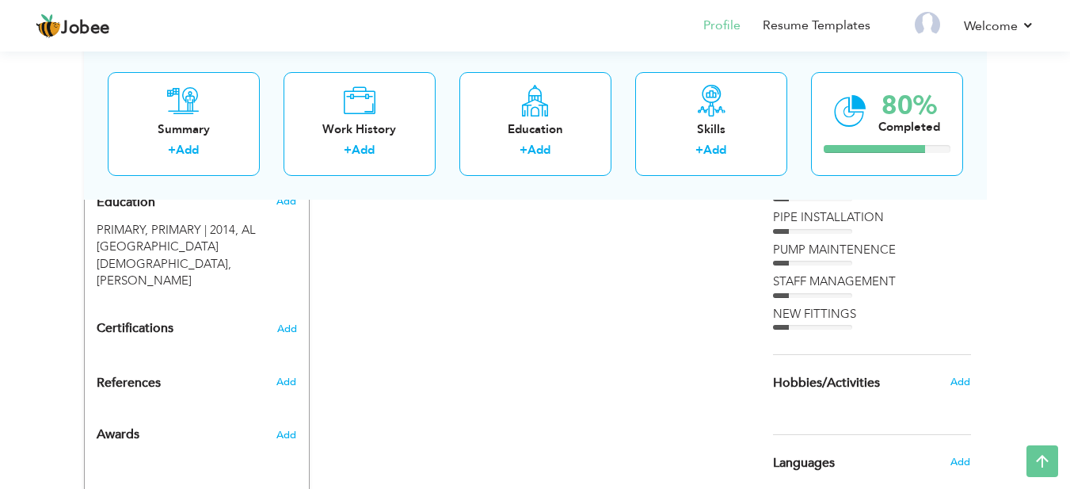
scroll to position [718, 0]
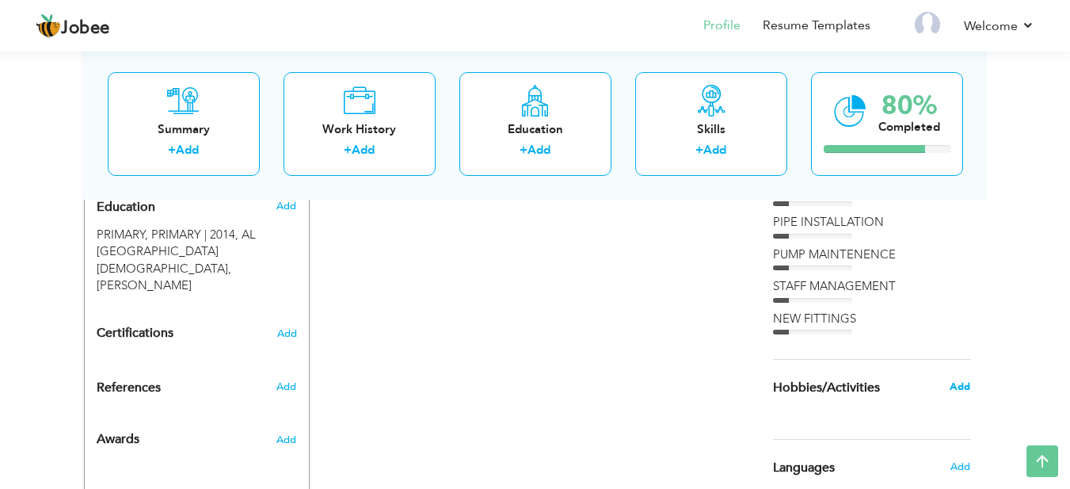
click at [965, 384] on span "Add" at bounding box center [960, 386] width 21 height 14
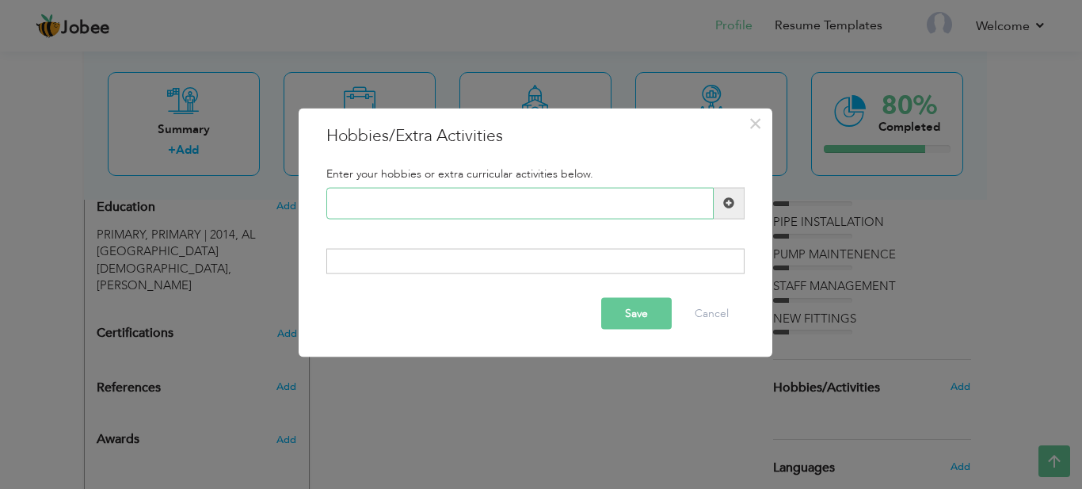
click at [390, 208] on input "text" at bounding box center [519, 203] width 387 height 32
type input "N"
type input "INTERNET SURFING"
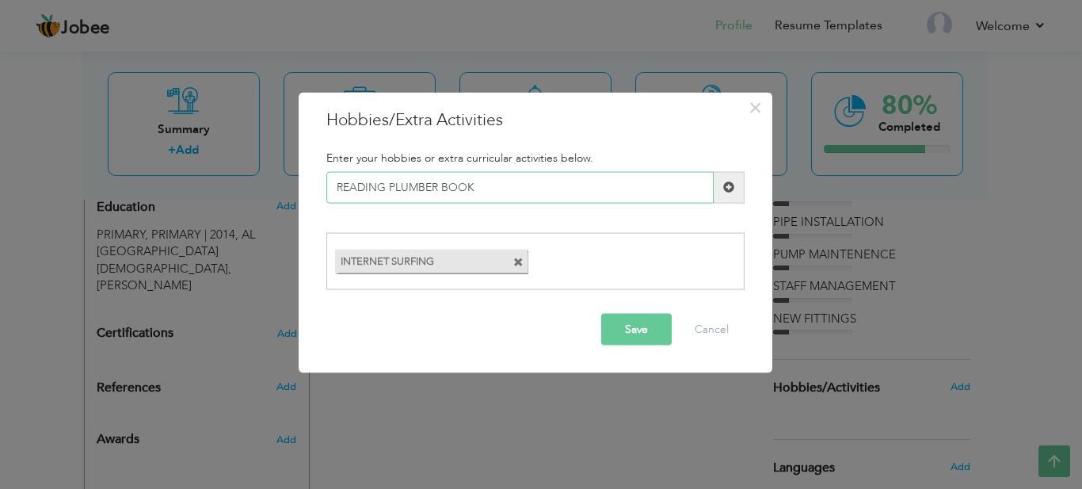
type input "READING PLUMBER BOOKS"
type input "COOKING"
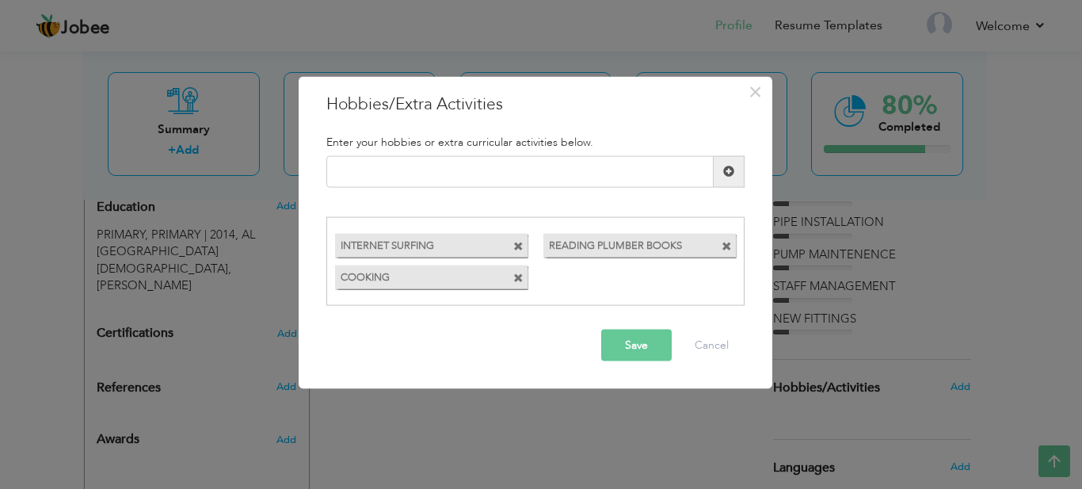
click at [632, 343] on button "Save" at bounding box center [636, 345] width 70 height 32
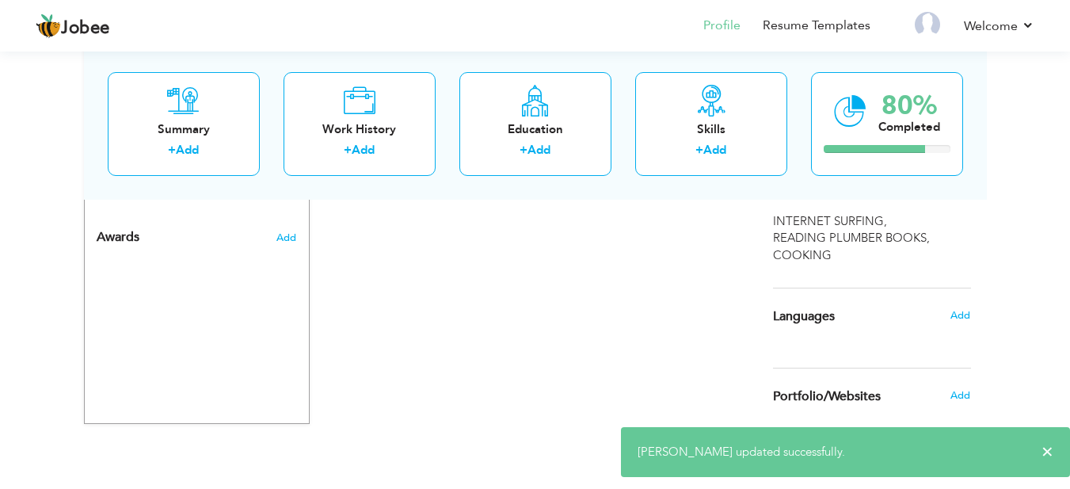
scroll to position [922, 0]
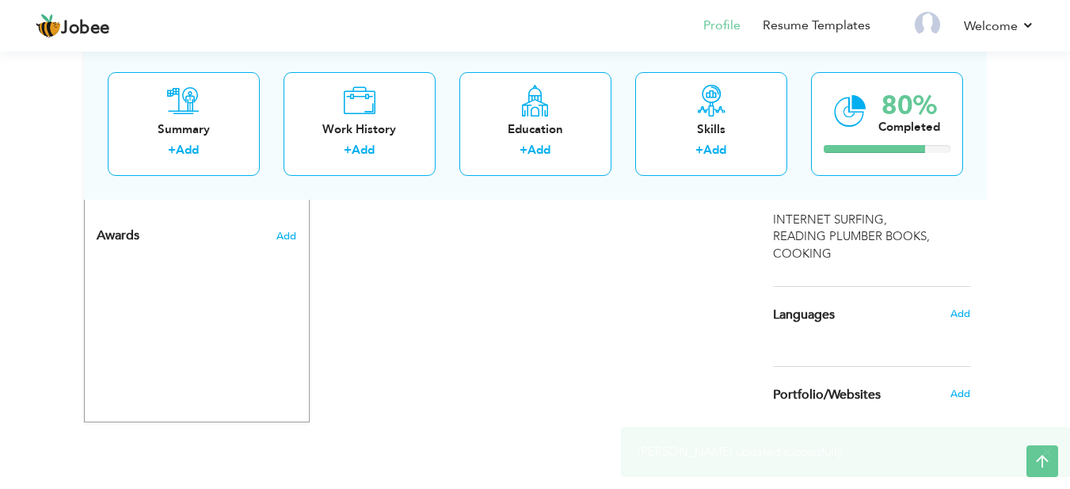
click at [811, 316] on span "Languages" at bounding box center [804, 315] width 62 height 14
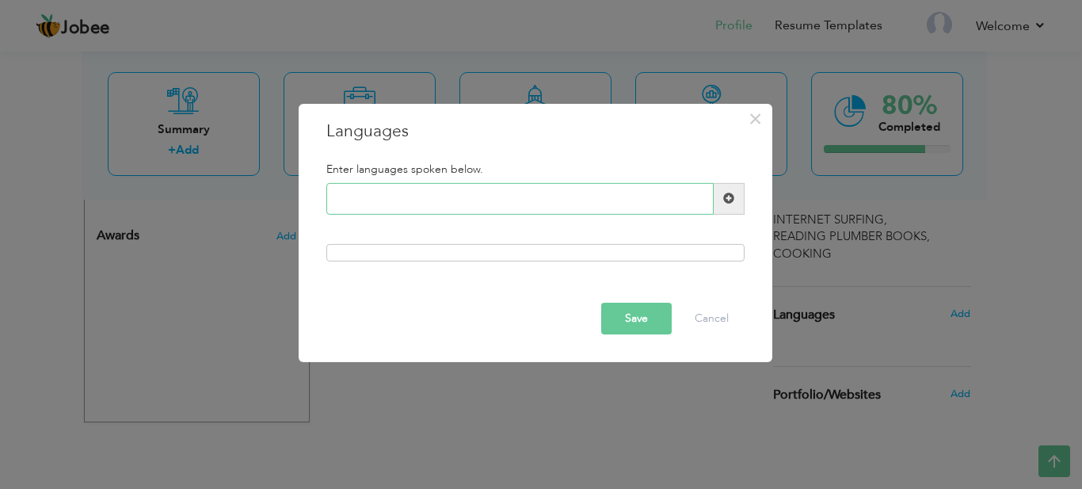
click at [400, 207] on input "text" at bounding box center [519, 199] width 387 height 32
type input "ENGLISH BASIC"
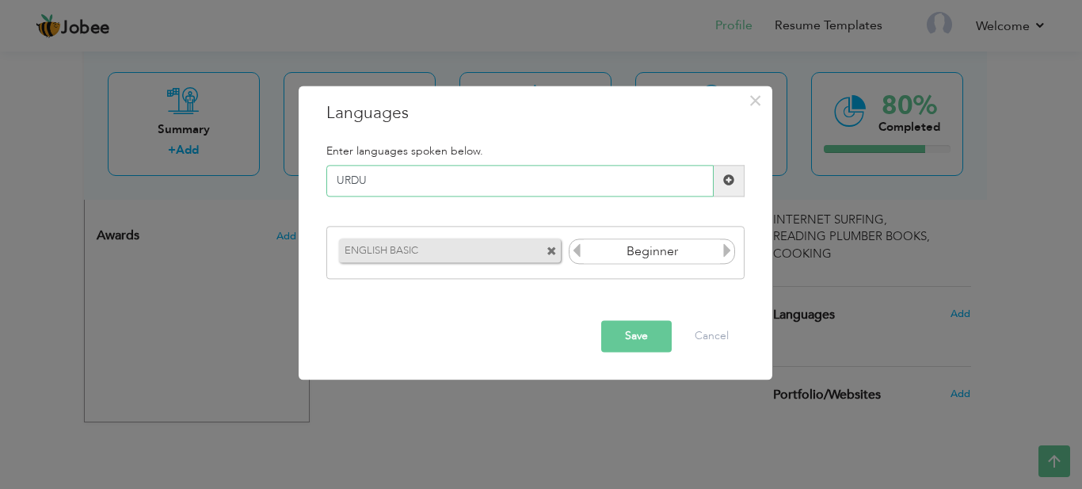
type input "URDU"
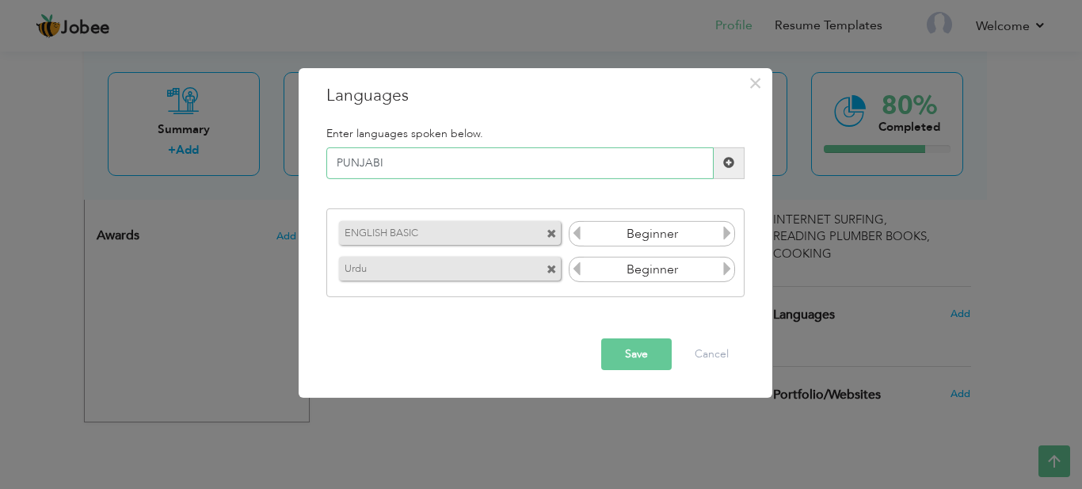
type input "PUNJABI"
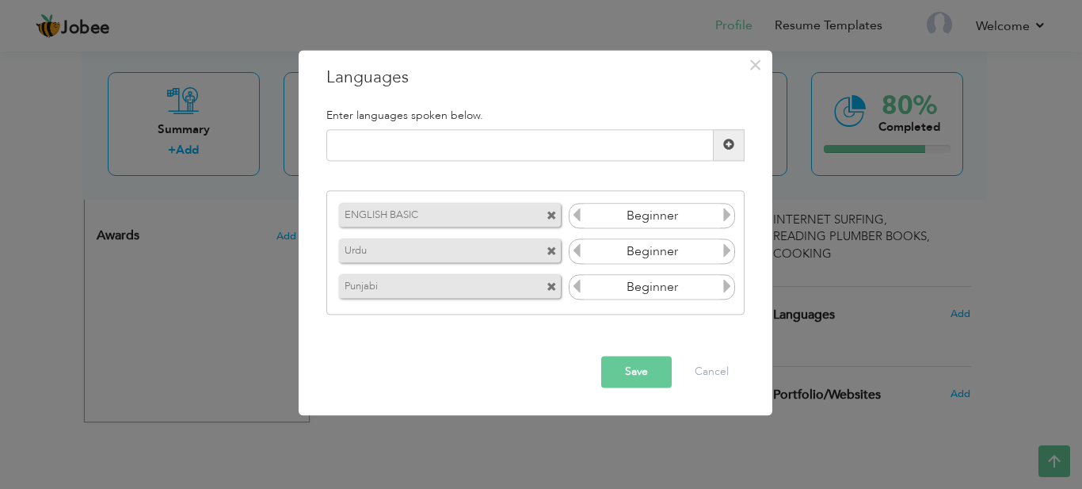
click at [725, 247] on icon at bounding box center [727, 251] width 14 height 14
click at [728, 284] on icon at bounding box center [727, 287] width 14 height 14
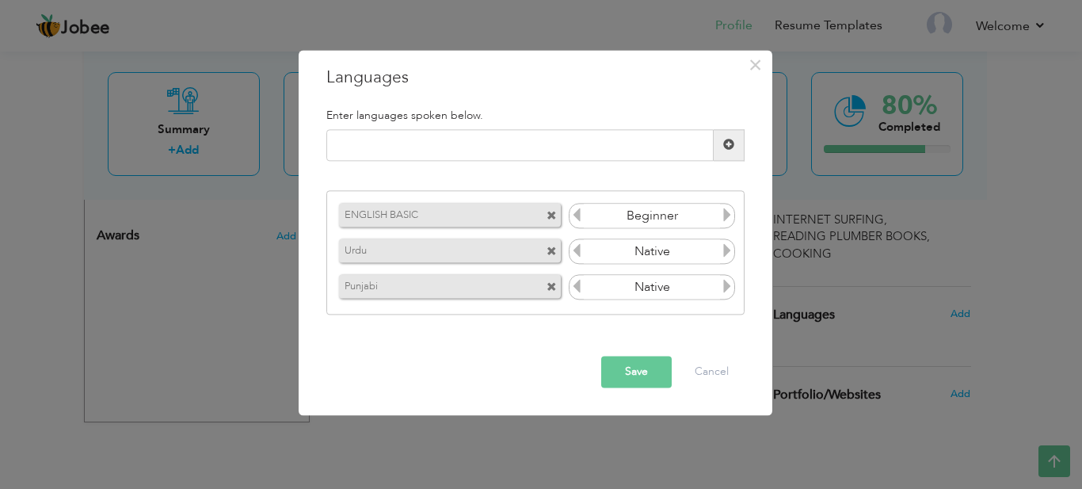
click at [629, 375] on button "Save" at bounding box center [636, 372] width 70 height 32
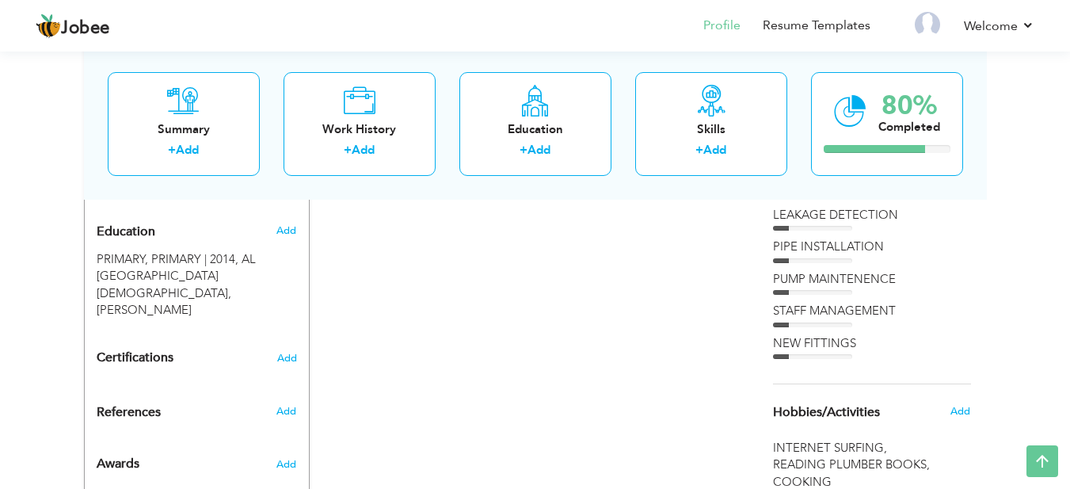
scroll to position [727, 0]
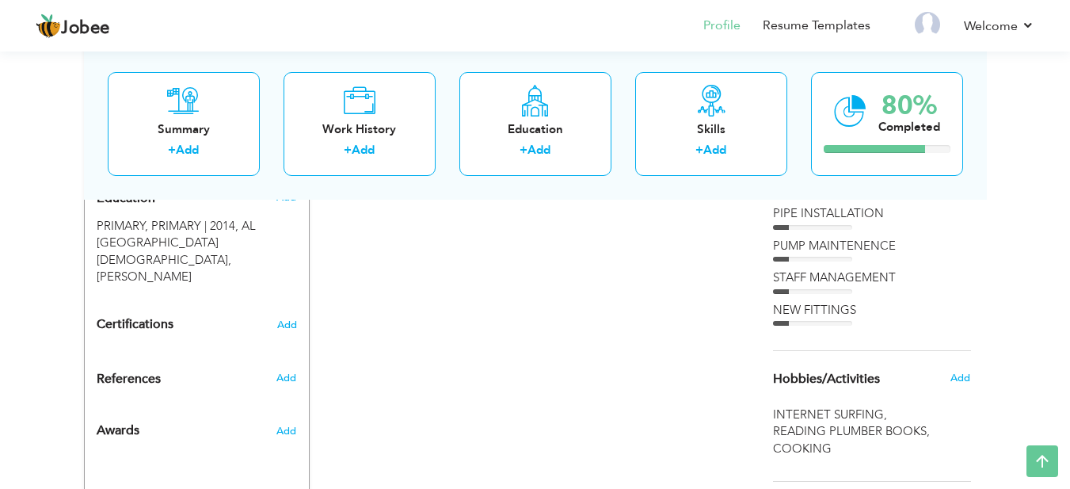
click at [298, 371] on div "Add" at bounding box center [289, 378] width 37 height 14
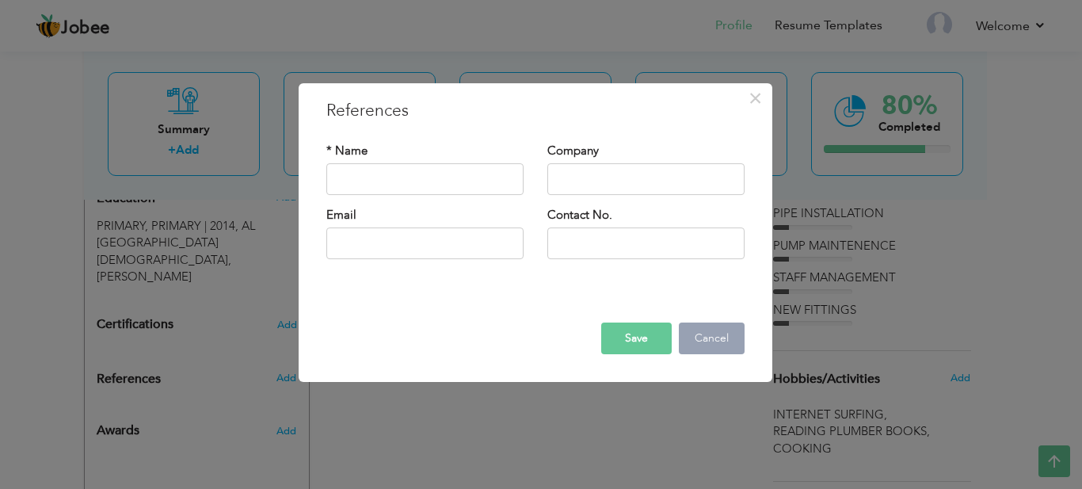
click at [708, 335] on button "Cancel" at bounding box center [712, 338] width 66 height 32
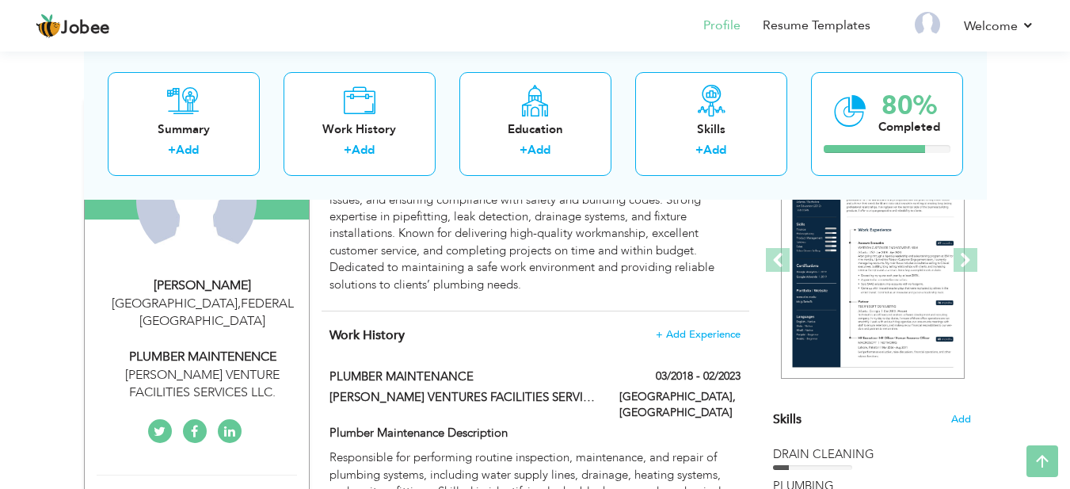
scroll to position [227, 0]
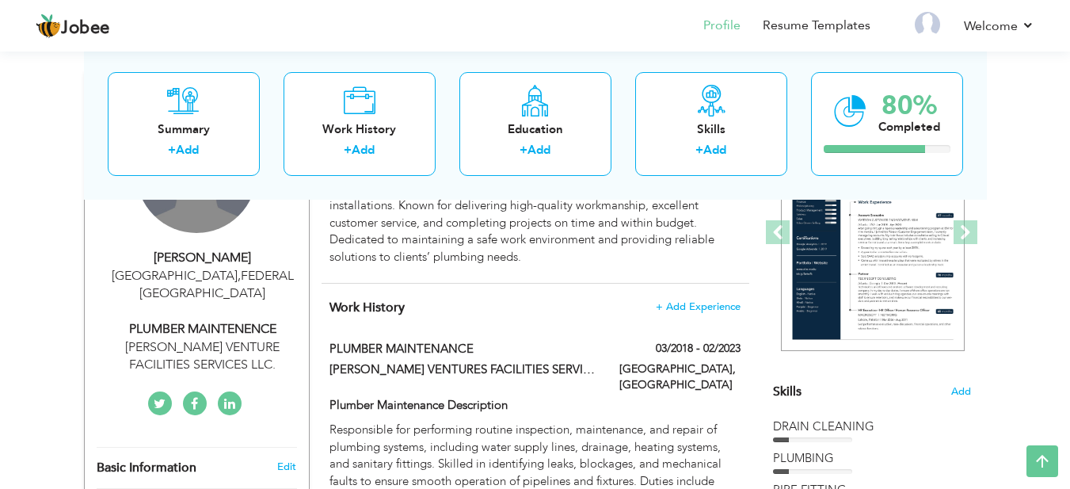
click at [208, 211] on div "Change Remove" at bounding box center [196, 172] width 120 height 120
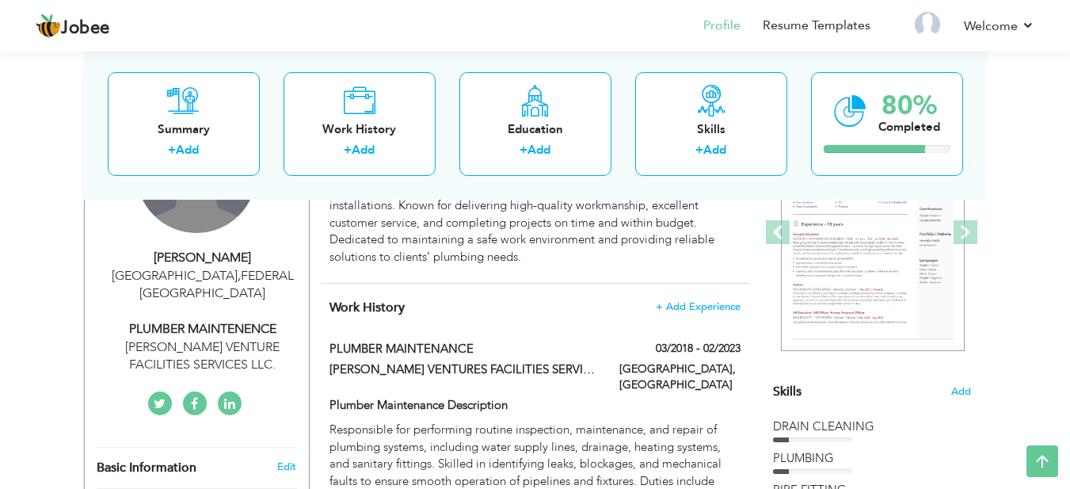
click at [211, 216] on div "Change Remove" at bounding box center [196, 172] width 120 height 120
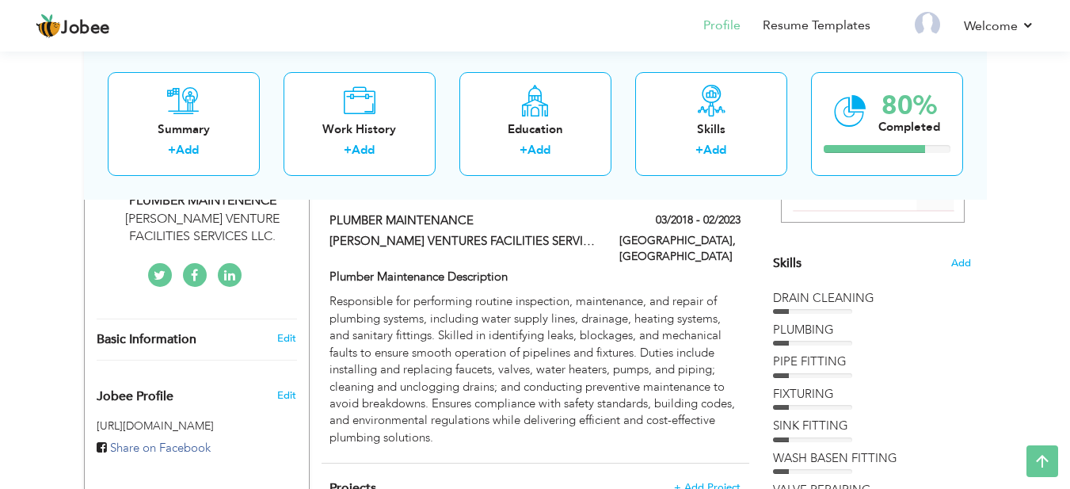
scroll to position [370, 0]
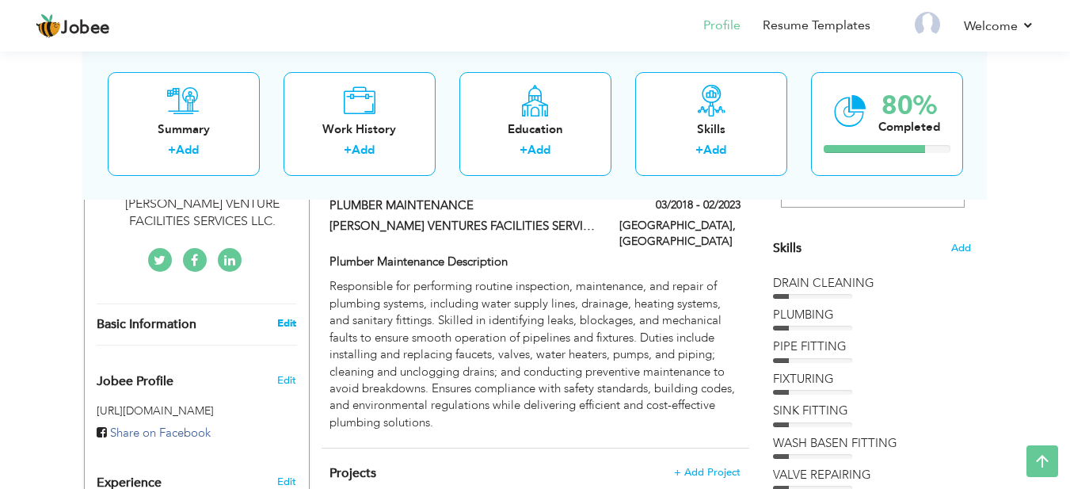
click at [284, 316] on link "Edit" at bounding box center [286, 323] width 19 height 14
type input "[PERSON_NAME]"
type input "ALI"
type input "03273743081"
select select "number:166"
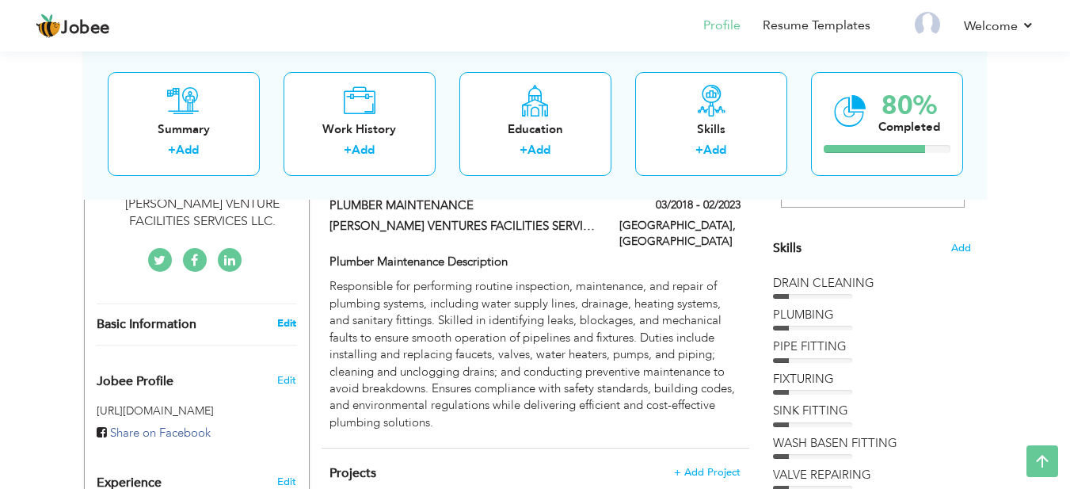
type input "FEDERAL"
type input "[GEOGRAPHIC_DATA]"
select select "number:7"
type input "[PERSON_NAME] VENTURE FACILITIES SERVICES LLC."
type input "PLUMBER MAINTENENCE"
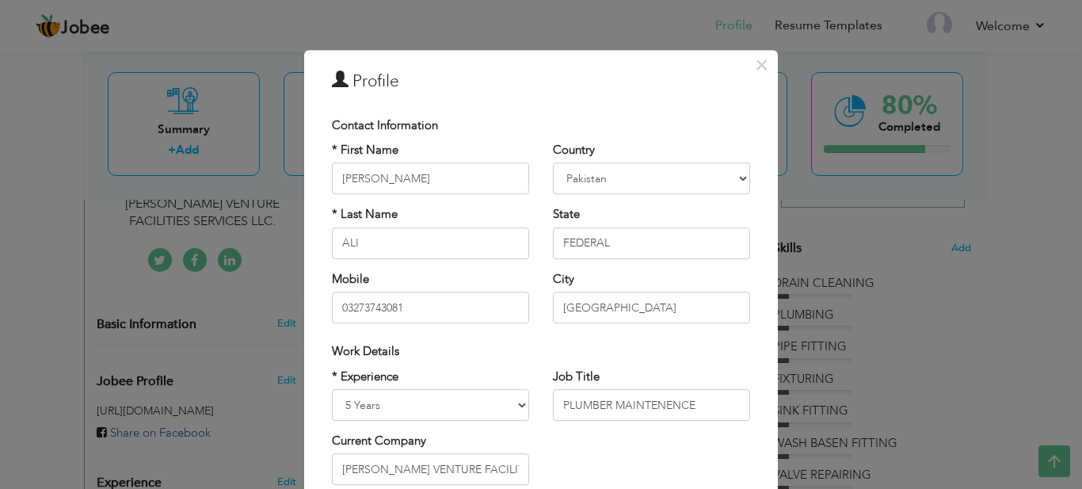
click at [1046, 213] on div "× Profile Contact Information * First Name SHAHBAZ * Last Name ALI" at bounding box center [541, 244] width 1082 height 489
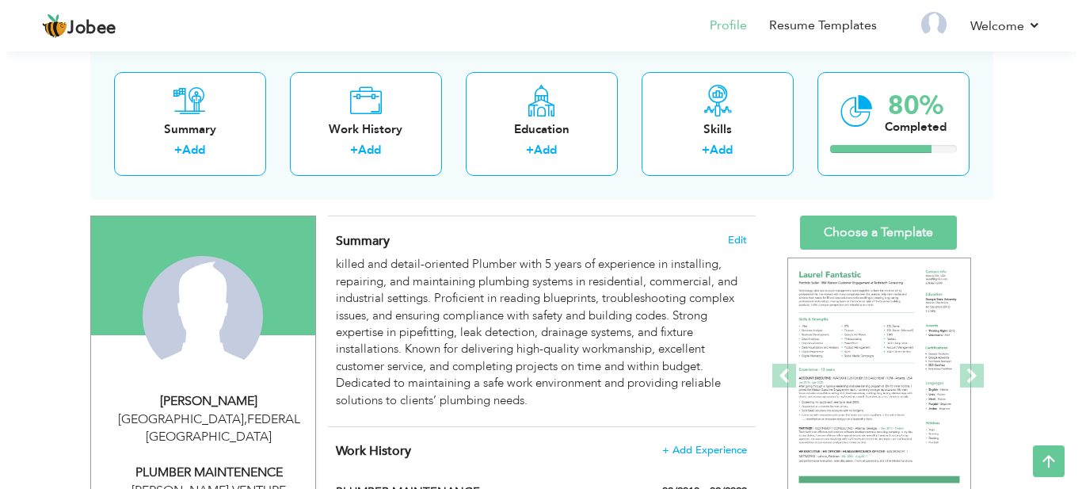
scroll to position [66, 0]
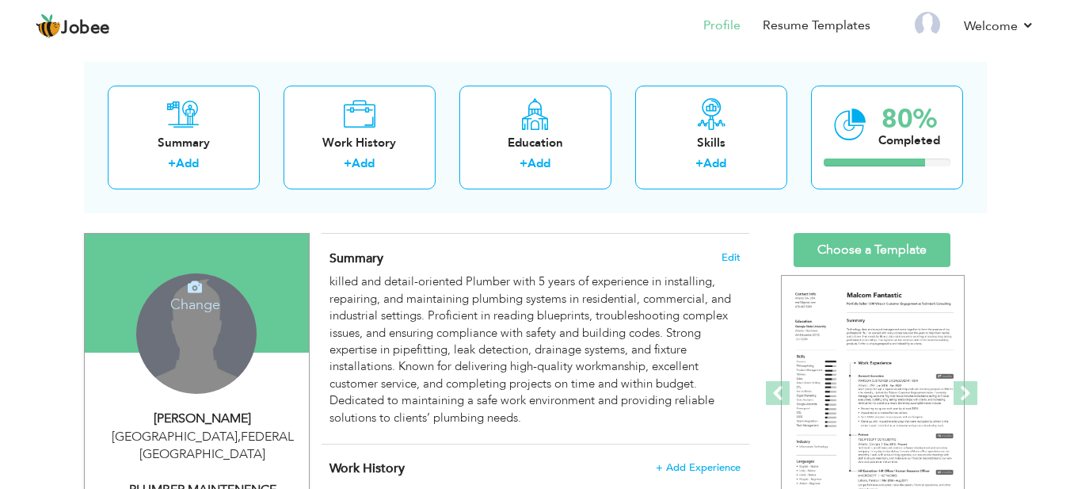
click at [185, 299] on h4 "Change" at bounding box center [195, 294] width 113 height 38
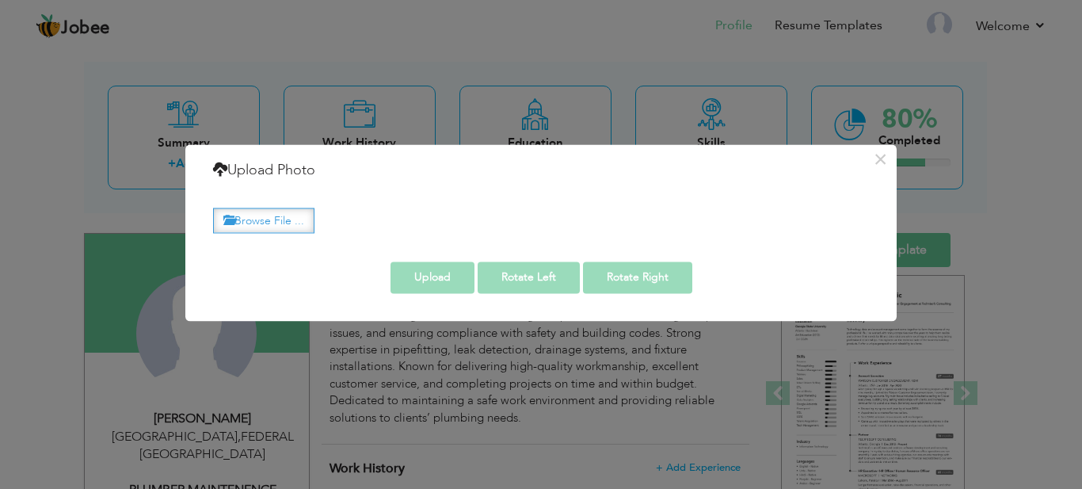
click at [277, 214] on label "Browse File ..." at bounding box center [263, 220] width 101 height 25
click at [0, 0] on input "Browse File ..." at bounding box center [0, 0] width 0 height 0
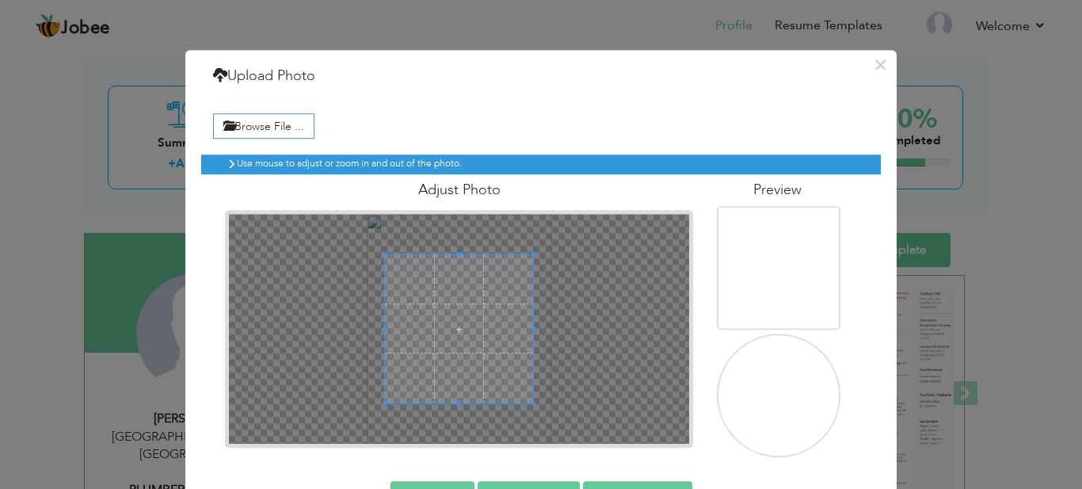
click at [787, 397] on img at bounding box center [780, 397] width 154 height 192
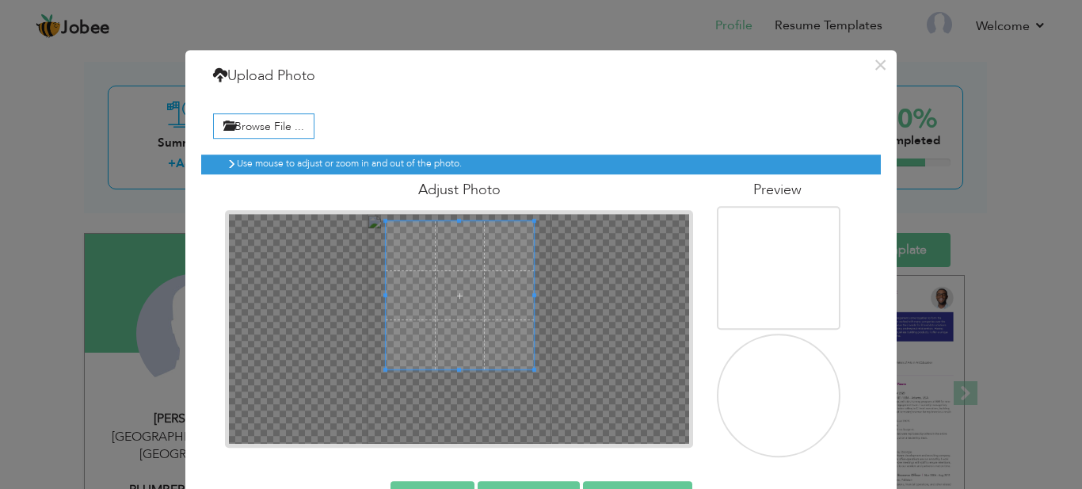
click at [466, 305] on span at bounding box center [460, 295] width 148 height 148
click at [782, 399] on img at bounding box center [780, 425] width 154 height 192
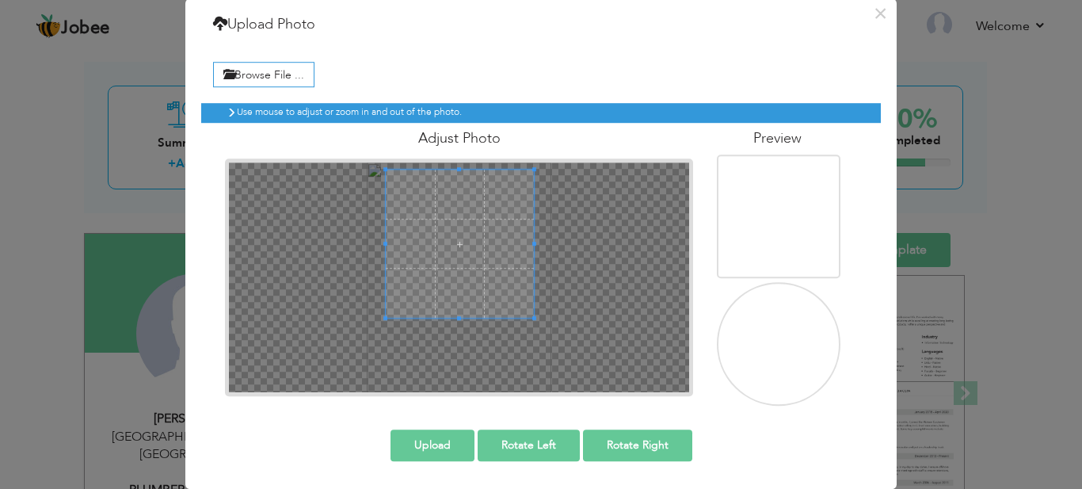
click at [627, 441] on button "Rotate Right" at bounding box center [637, 445] width 109 height 32
click at [542, 450] on button "Rotate Left" at bounding box center [529, 445] width 102 height 32
click at [753, 349] on img at bounding box center [780, 361] width 154 height 192
click at [772, 203] on img at bounding box center [780, 233] width 154 height 192
click at [787, 335] on img at bounding box center [780, 361] width 154 height 192
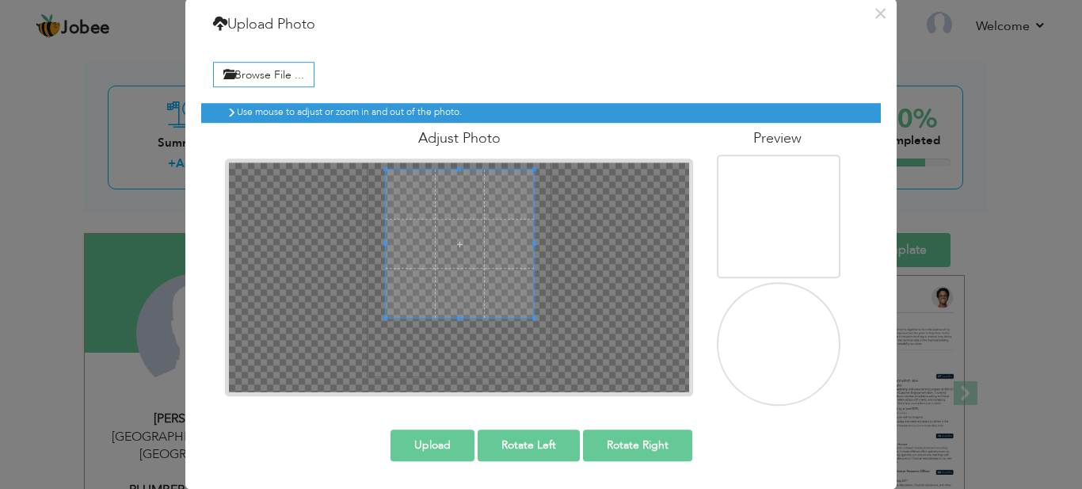
click at [787, 335] on img at bounding box center [780, 361] width 154 height 192
click at [435, 442] on button "Upload" at bounding box center [432, 445] width 84 height 32
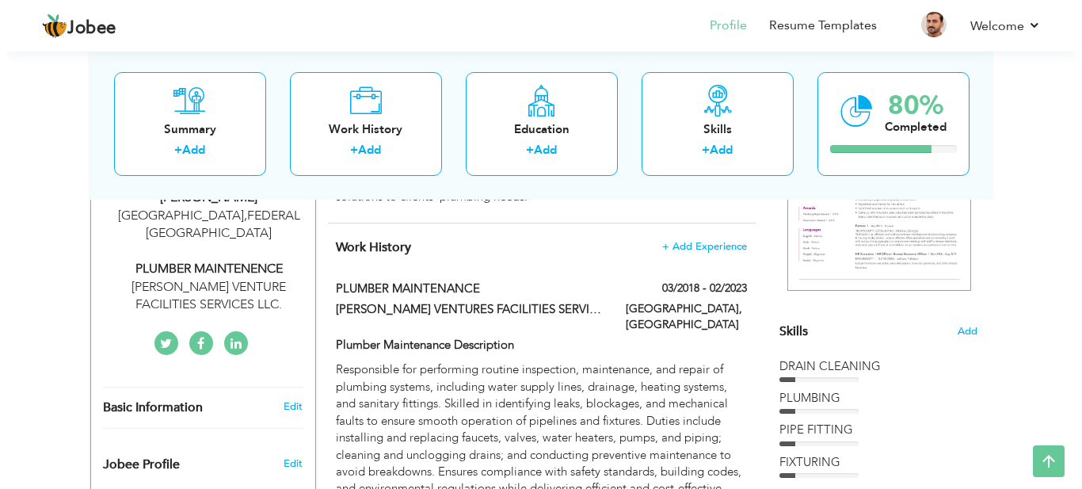
scroll to position [307, 0]
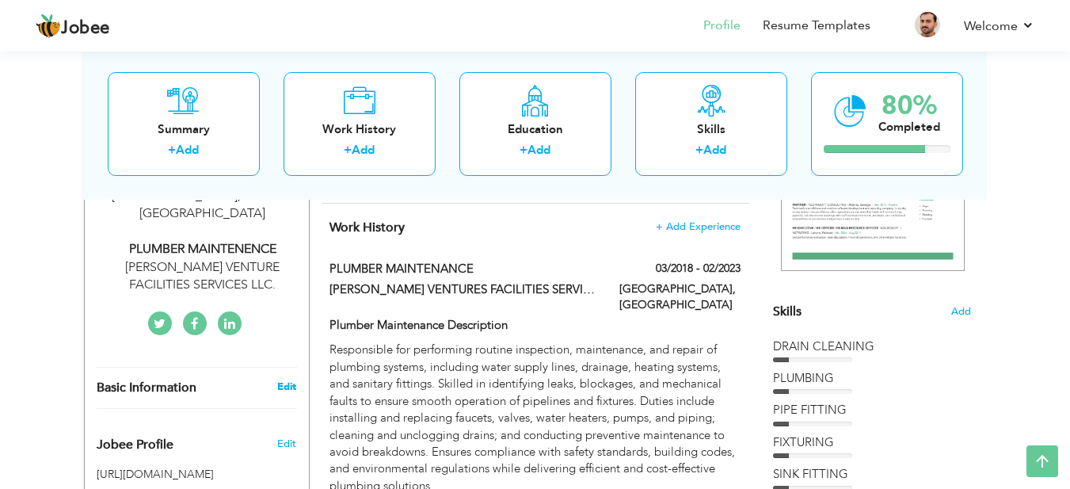
click at [282, 379] on link "Edit" at bounding box center [286, 386] width 19 height 14
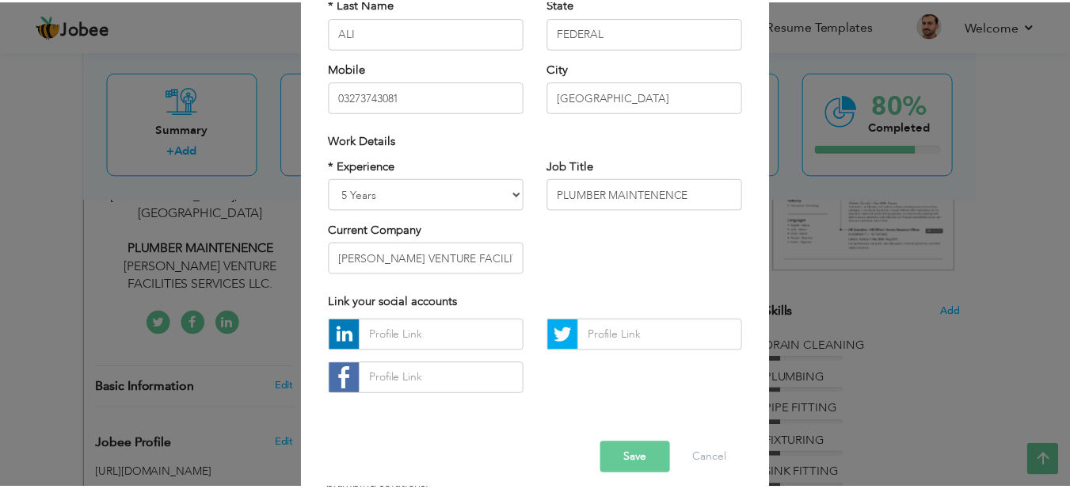
scroll to position [224, 0]
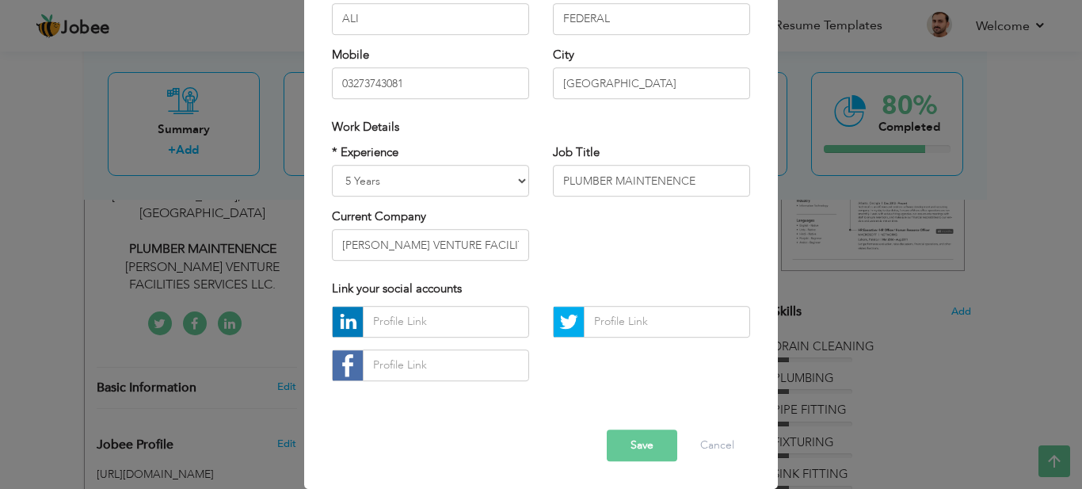
click at [643, 439] on button "Save" at bounding box center [642, 445] width 70 height 32
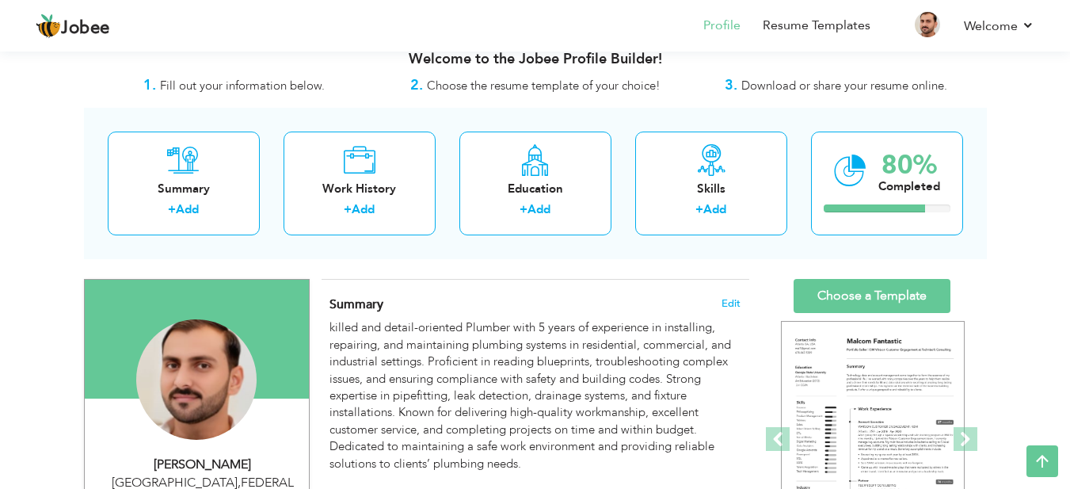
scroll to position [0, 0]
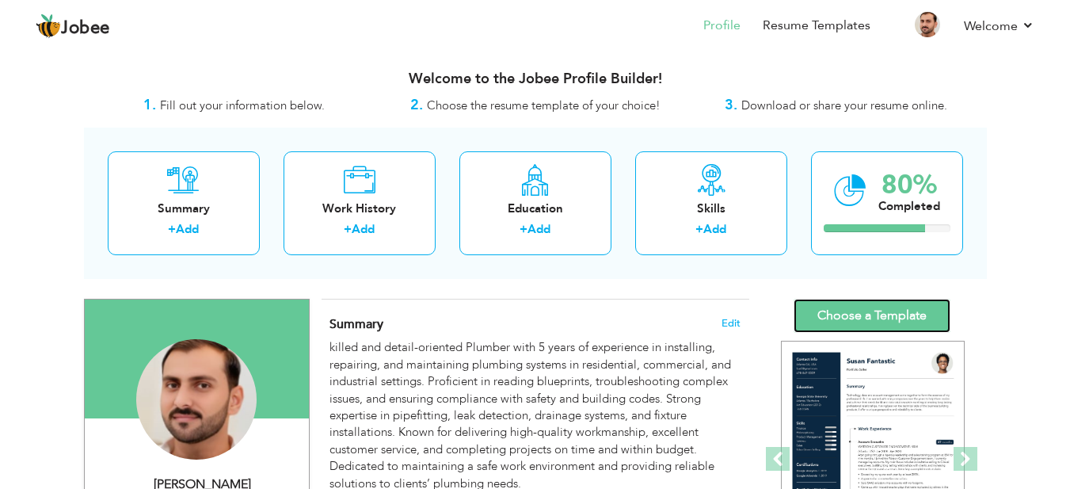
click at [870, 315] on link "Choose a Template" at bounding box center [872, 316] width 157 height 34
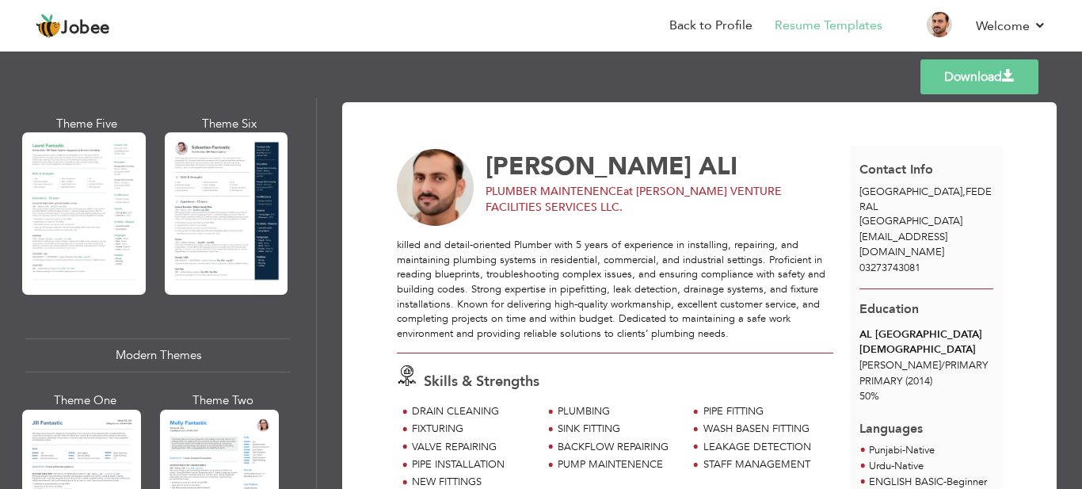
scroll to position [459, 0]
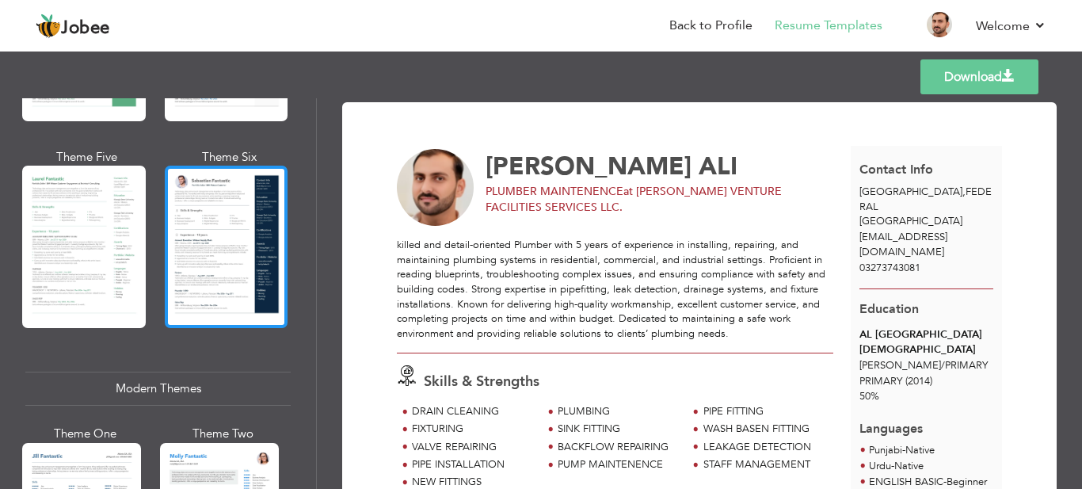
click at [231, 219] on div at bounding box center [227, 247] width 124 height 162
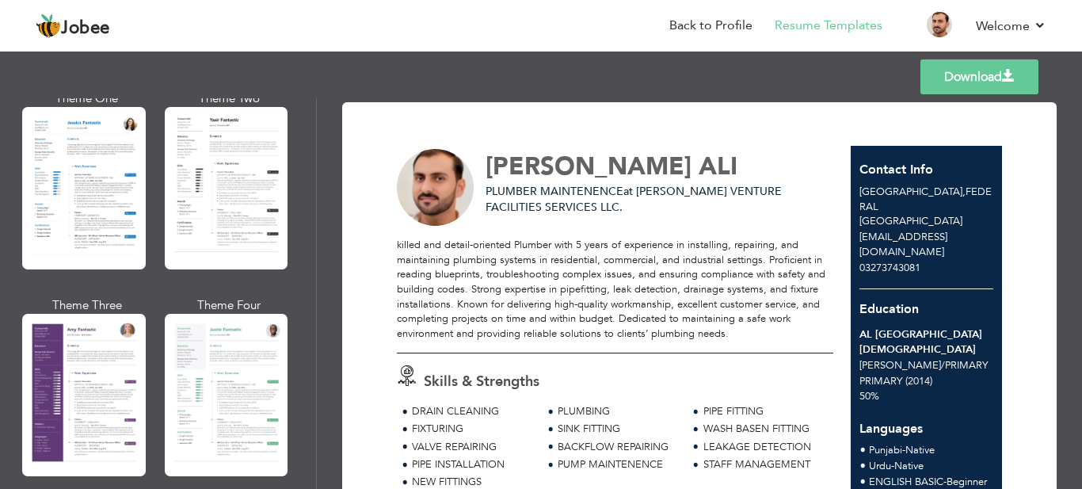
scroll to position [1351, 0]
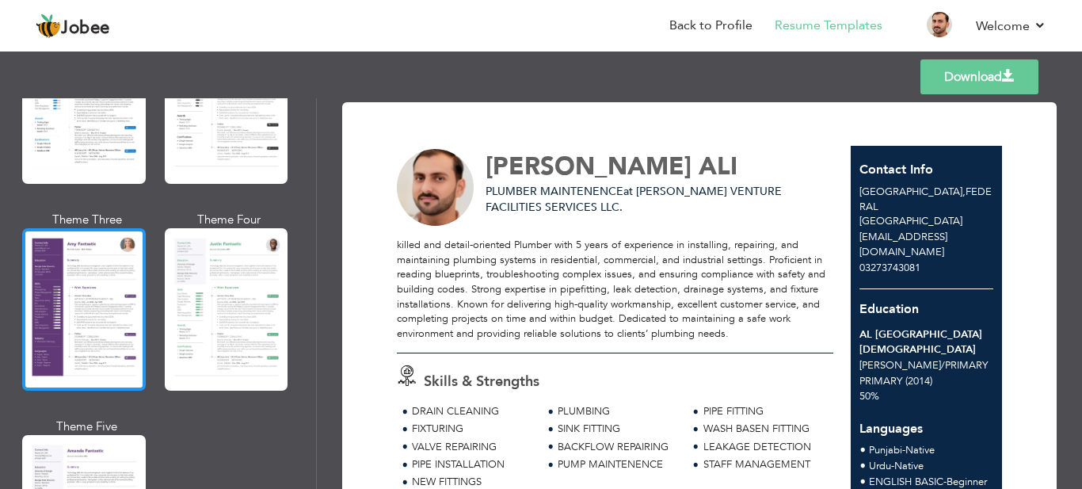
click at [84, 279] on div at bounding box center [84, 309] width 124 height 162
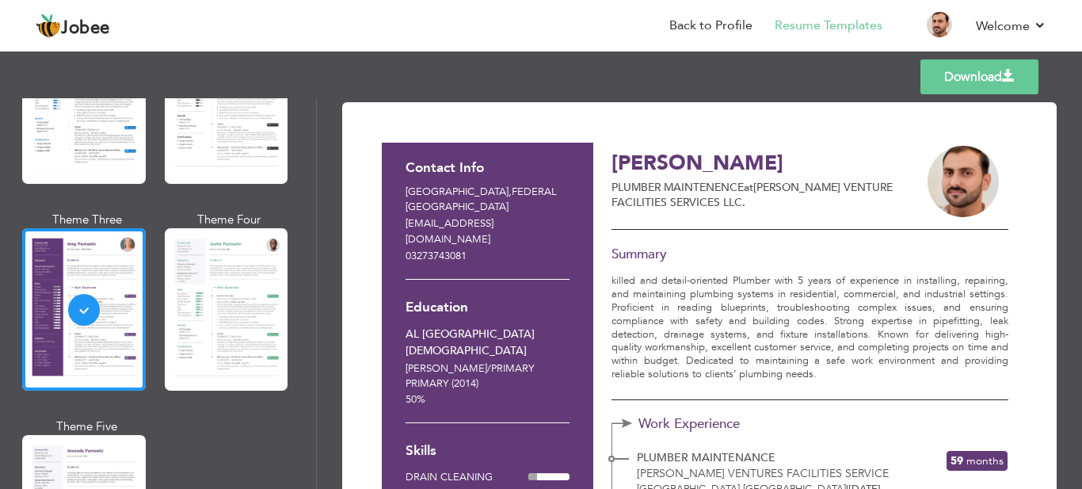
click at [992, 74] on link "Download" at bounding box center [979, 76] width 118 height 35
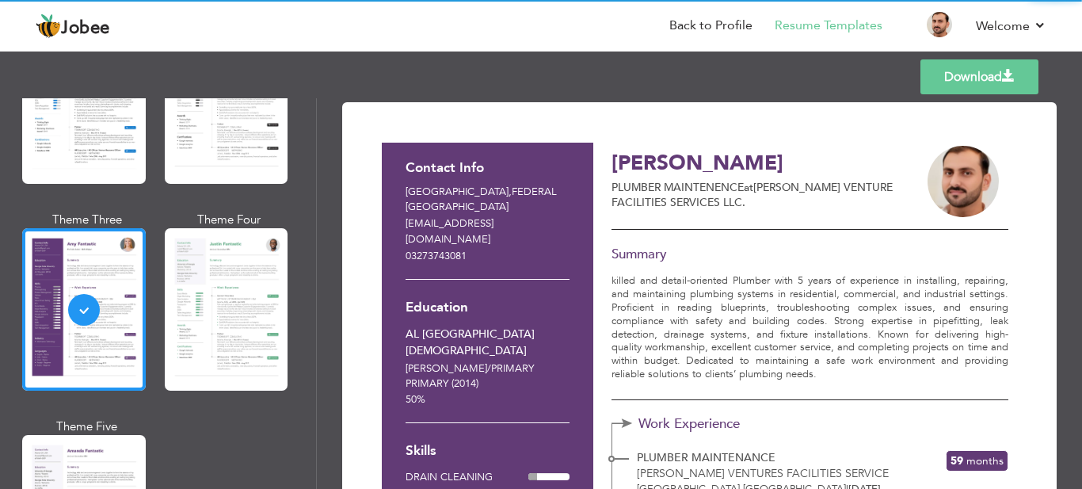
click at [539, 224] on p "[EMAIL_ADDRESS][DOMAIN_NAME]" at bounding box center [488, 231] width 164 height 31
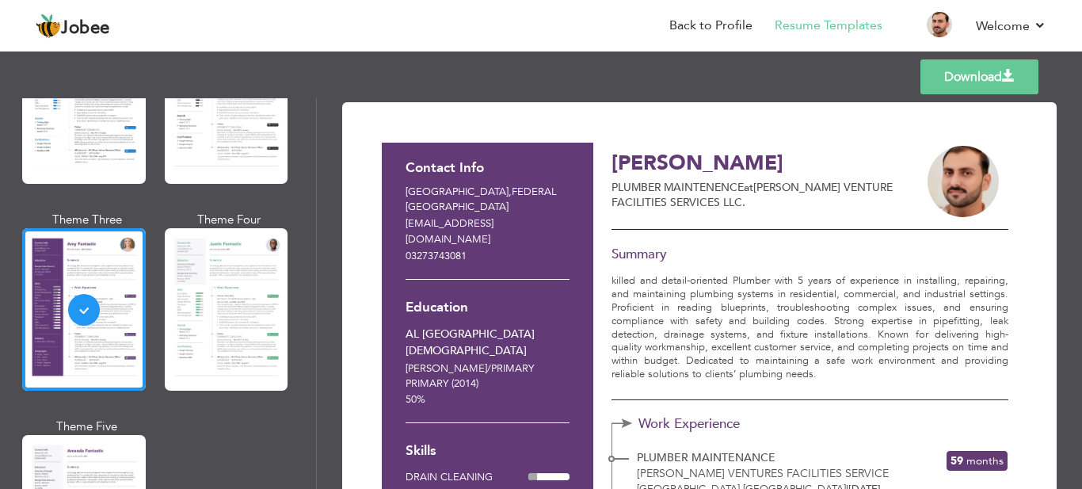
click at [535, 224] on p "[EMAIL_ADDRESS][DOMAIN_NAME]" at bounding box center [488, 231] width 164 height 31
